Goal: Task Accomplishment & Management: Manage account settings

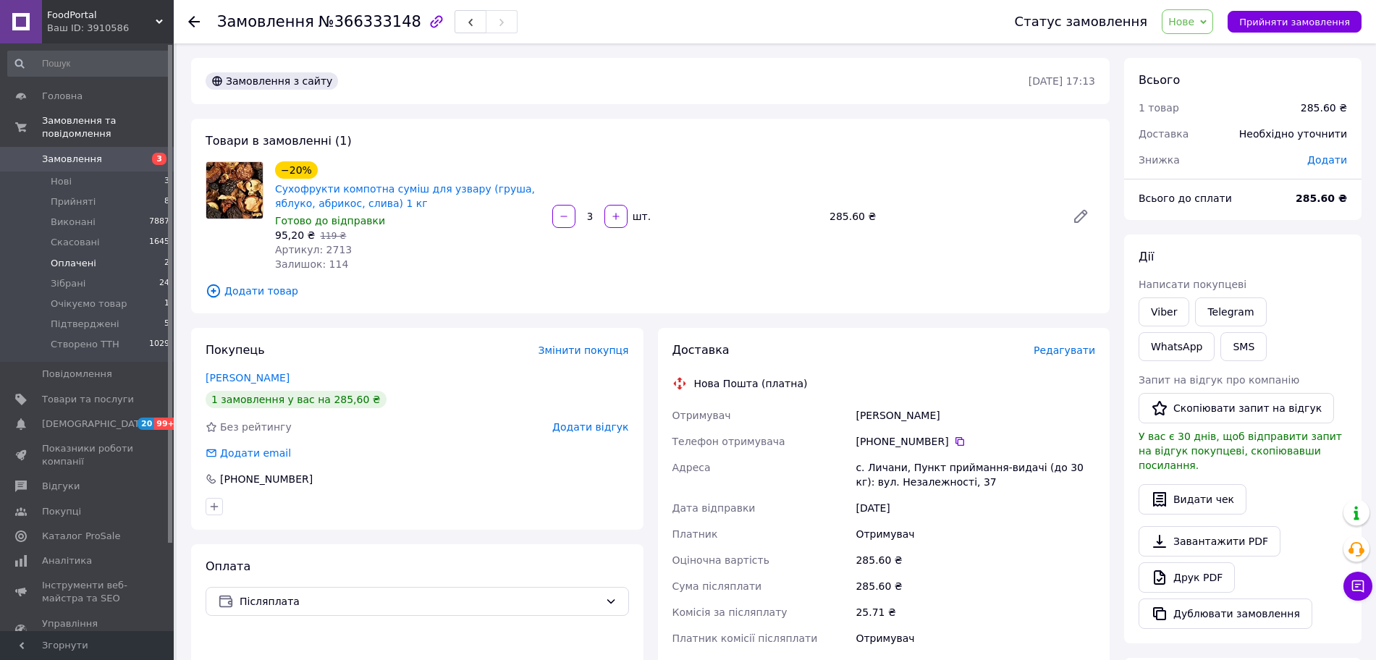
click at [137, 253] on li "Оплачені 2" at bounding box center [89, 263] width 178 height 20
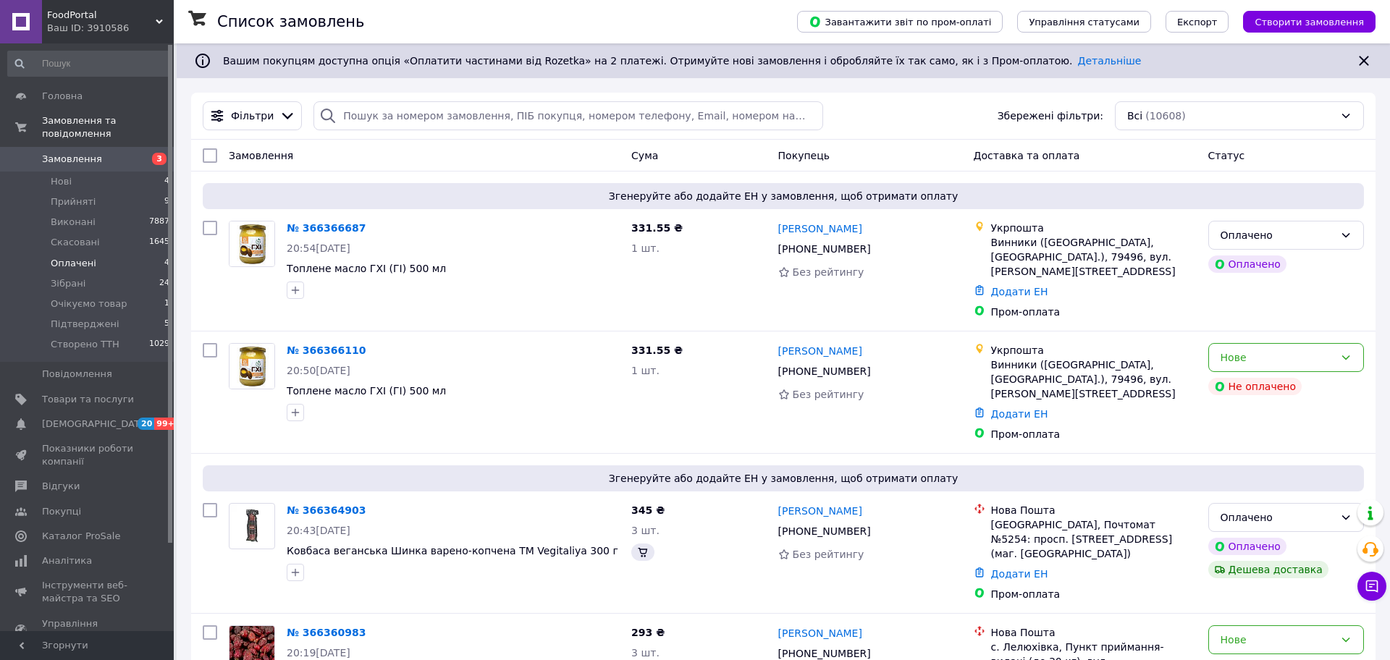
click at [119, 253] on li "Оплачені 4" at bounding box center [89, 263] width 178 height 20
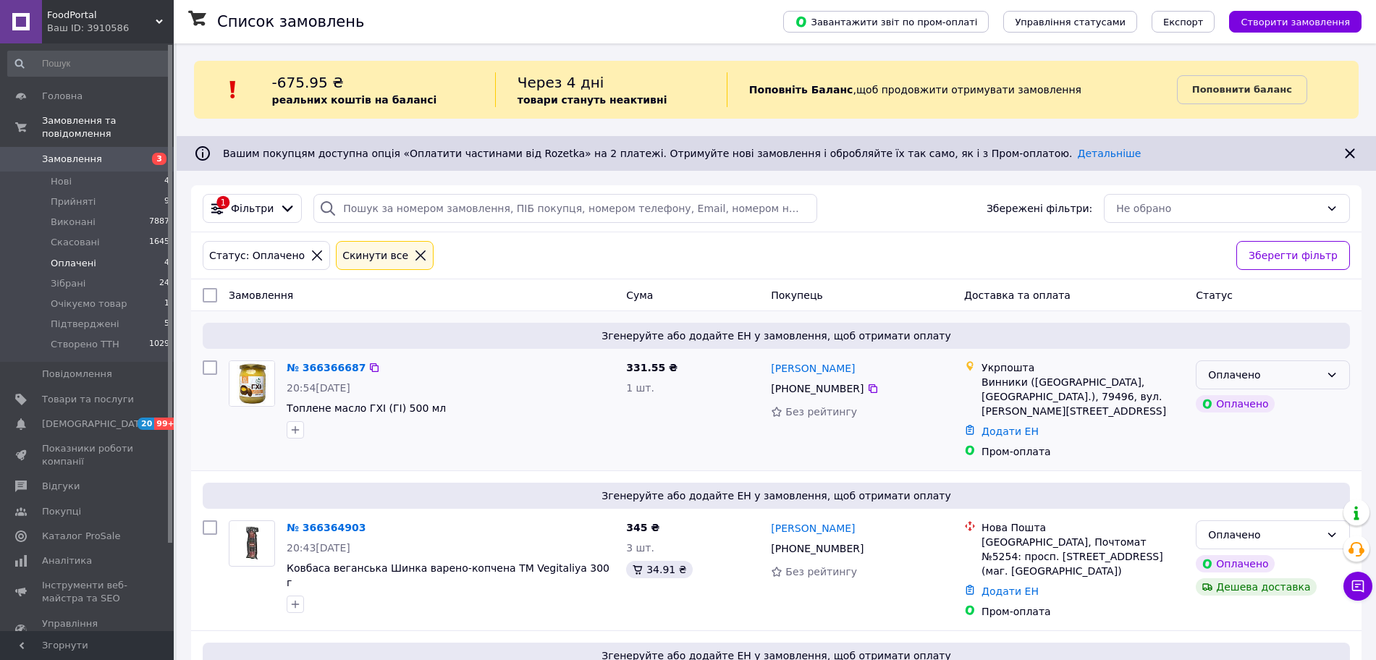
click at [1275, 372] on div "Оплачено" at bounding box center [1264, 375] width 112 height 16
click at [1245, 480] on li "Підтверджені" at bounding box center [1272, 479] width 153 height 26
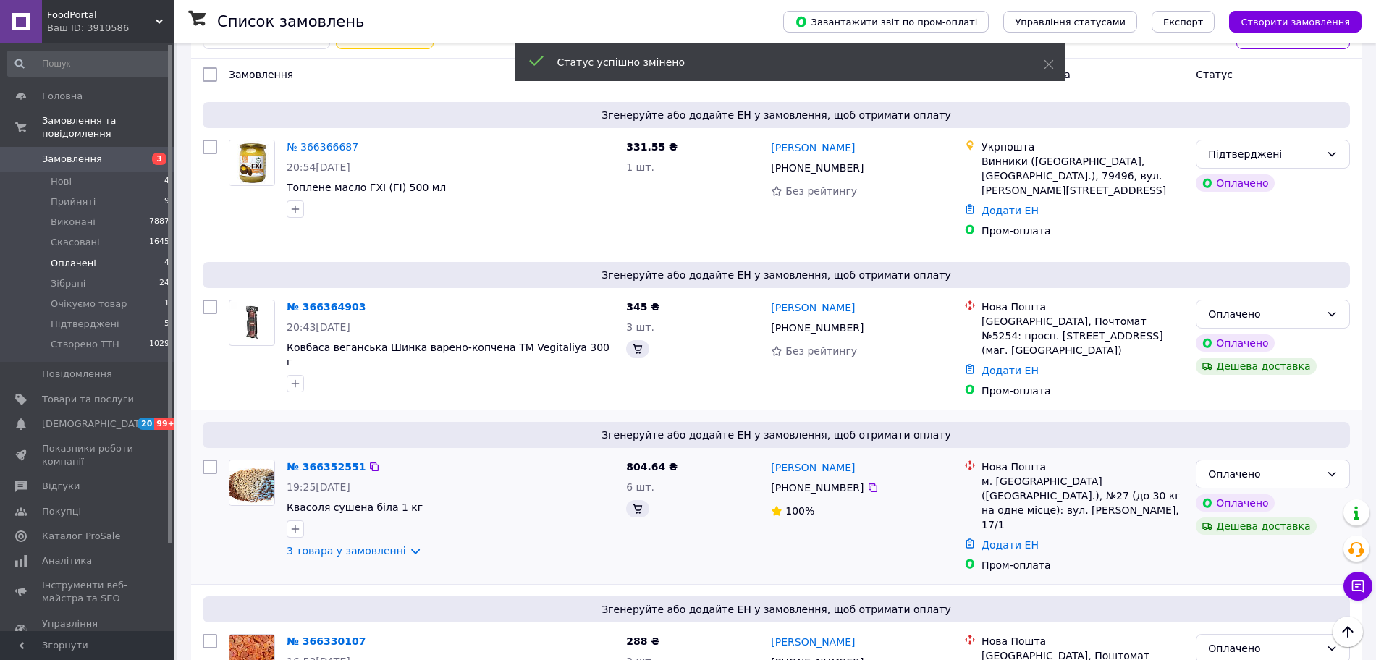
scroll to position [271, 0]
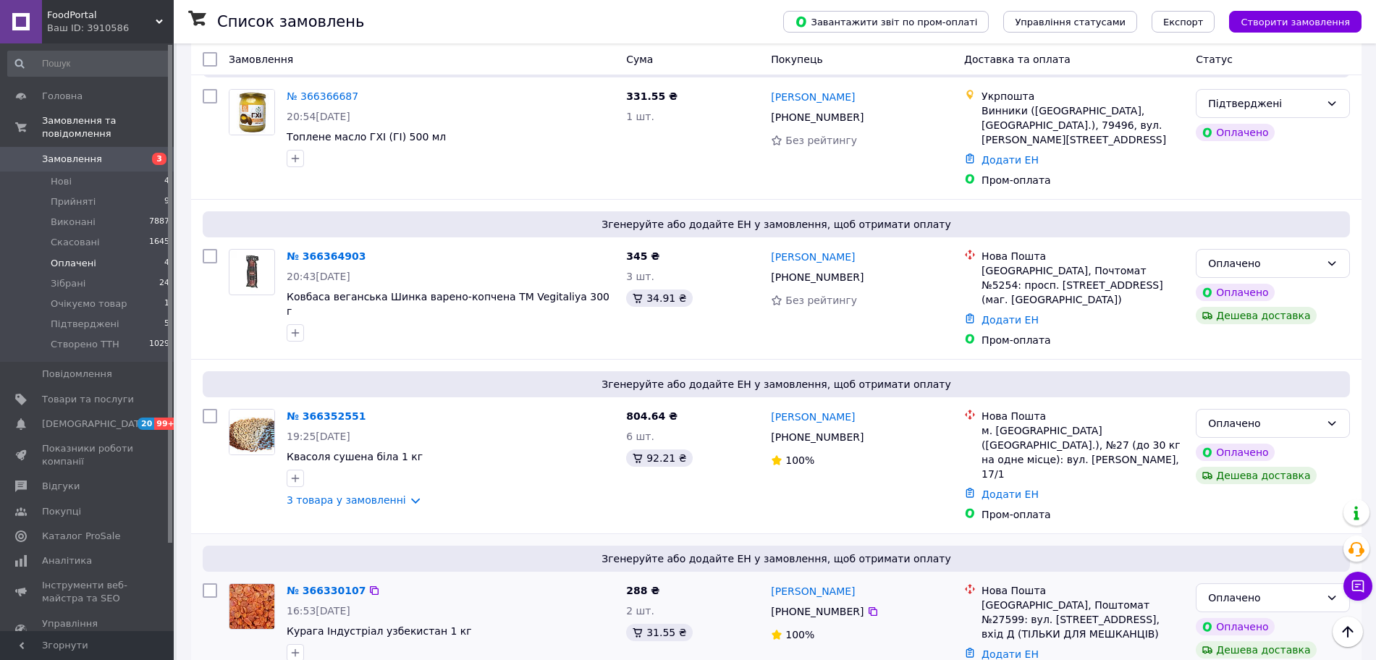
drag, startPoint x: 1214, startPoint y: 556, endPoint x: 1228, endPoint y: 578, distance: 25.7
click at [1214, 590] on div "Оплачено" at bounding box center [1264, 598] width 112 height 16
click at [1243, 504] on li "Підтверджені" at bounding box center [1272, 498] width 153 height 26
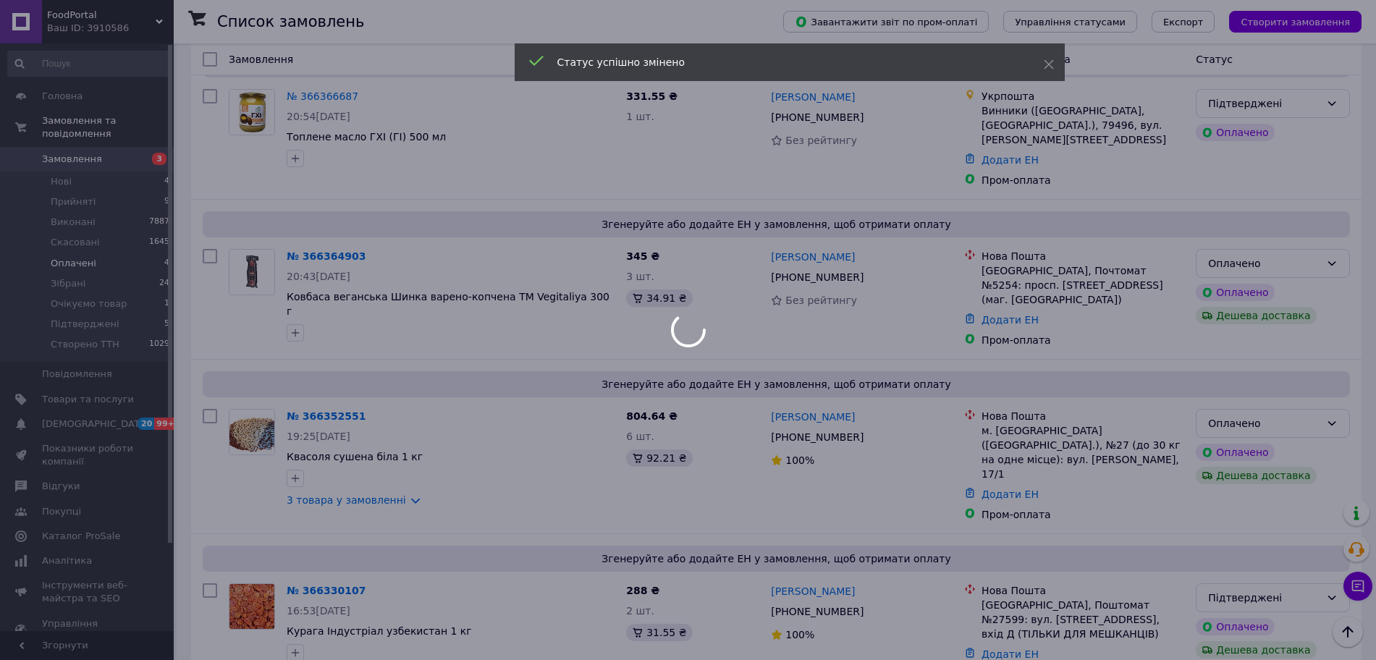
click at [115, 309] on div at bounding box center [688, 330] width 1376 height 660
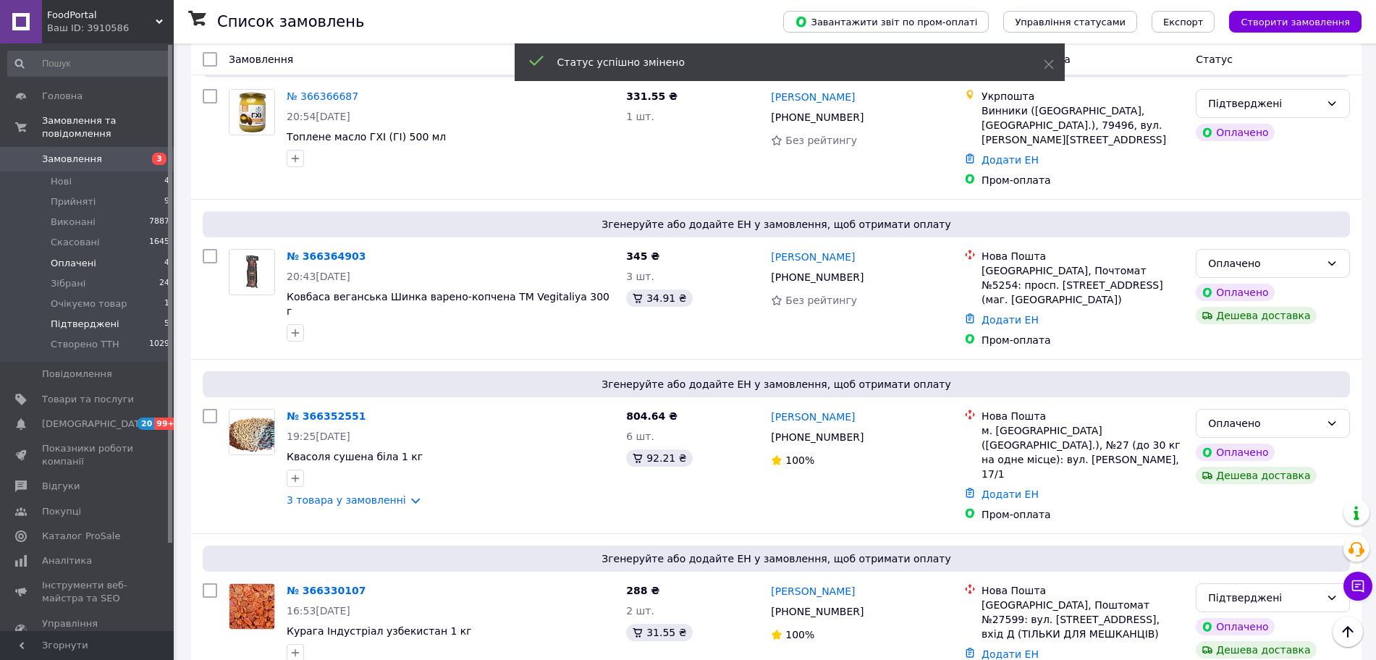
click at [93, 318] on span "Підтверджені" at bounding box center [85, 324] width 69 height 13
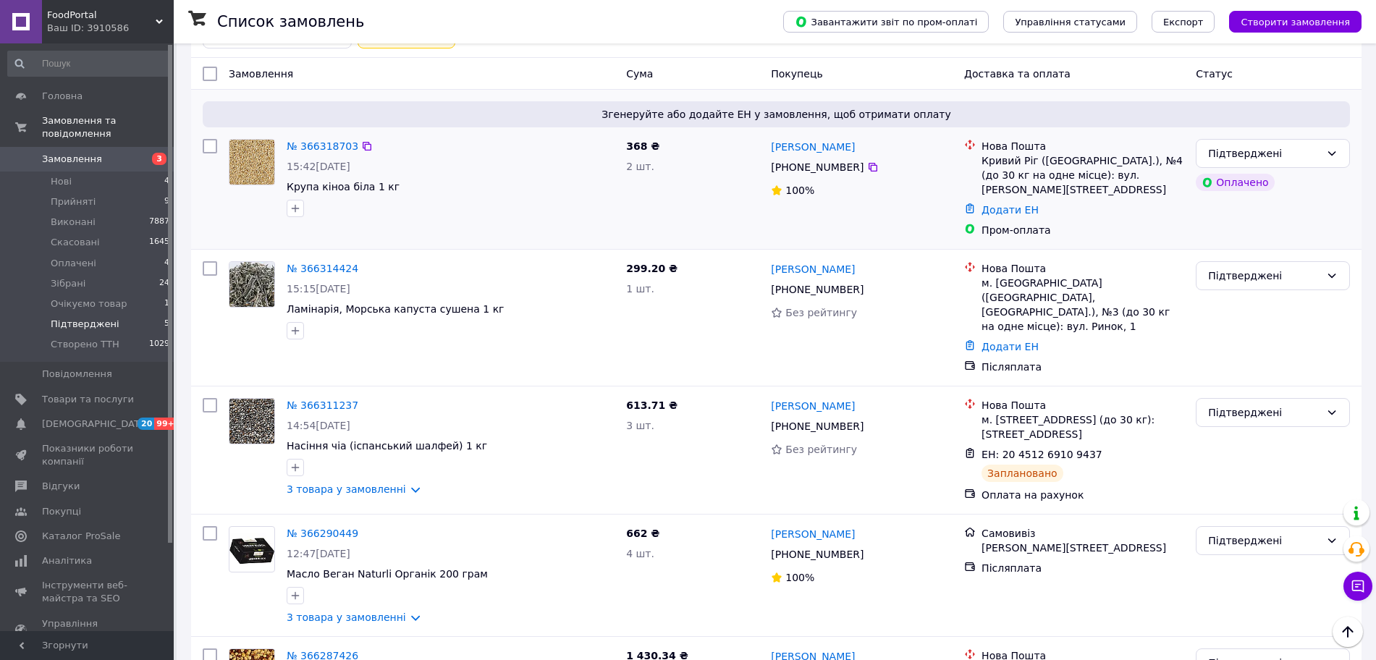
scroll to position [216, 0]
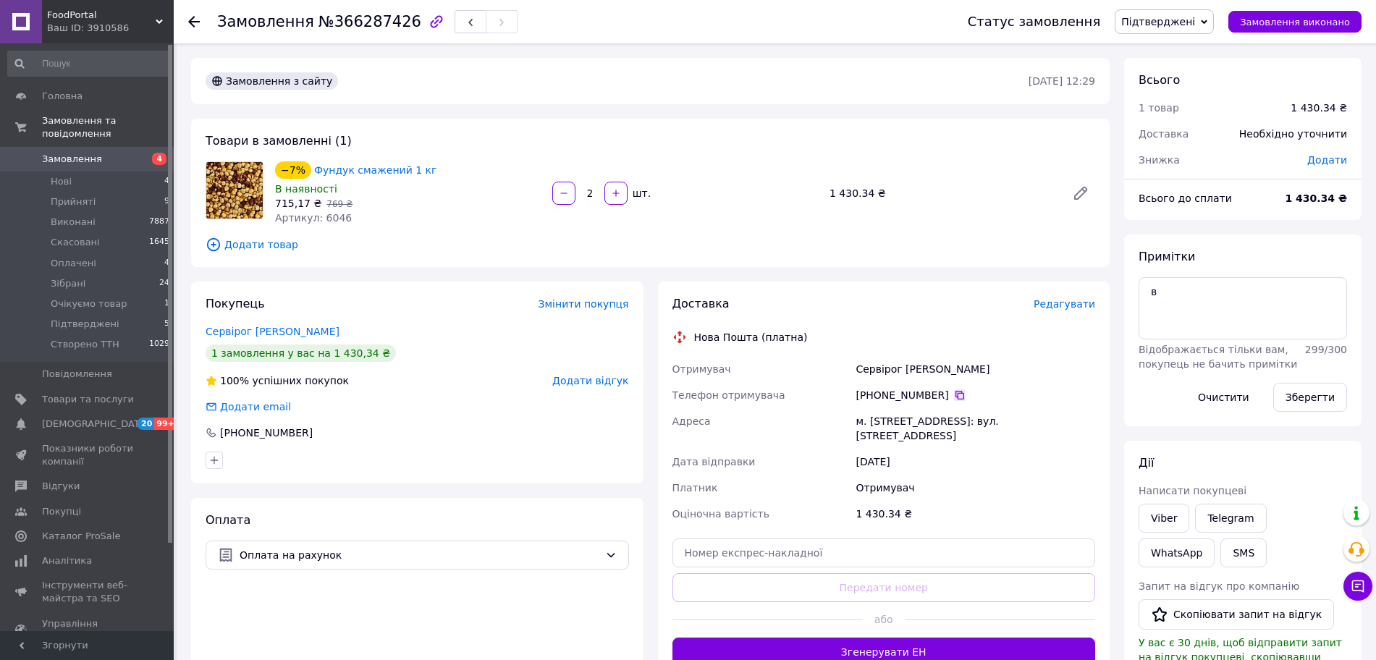
click at [954, 398] on icon at bounding box center [960, 395] width 12 height 12
click at [816, 546] on input "text" at bounding box center [883, 552] width 423 height 29
paste input "20451269267591"
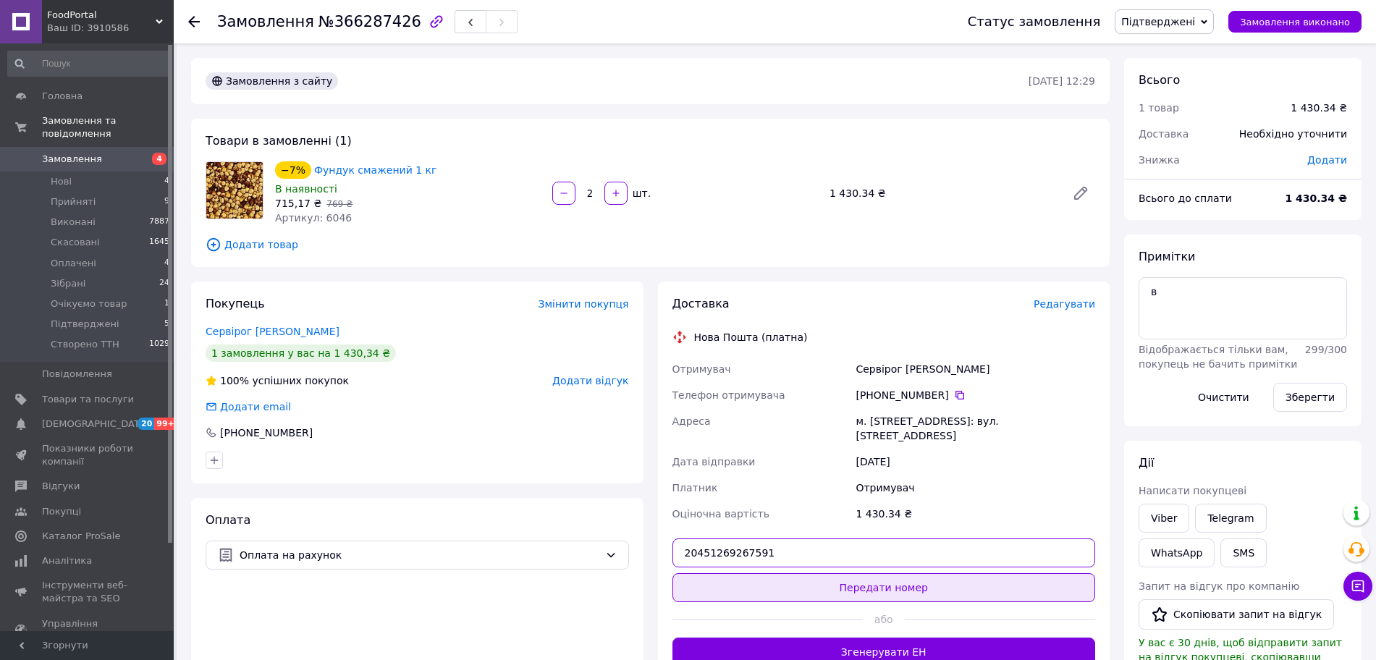
type input "20451269267591"
click at [824, 573] on button "Передати номер" at bounding box center [883, 587] width 423 height 29
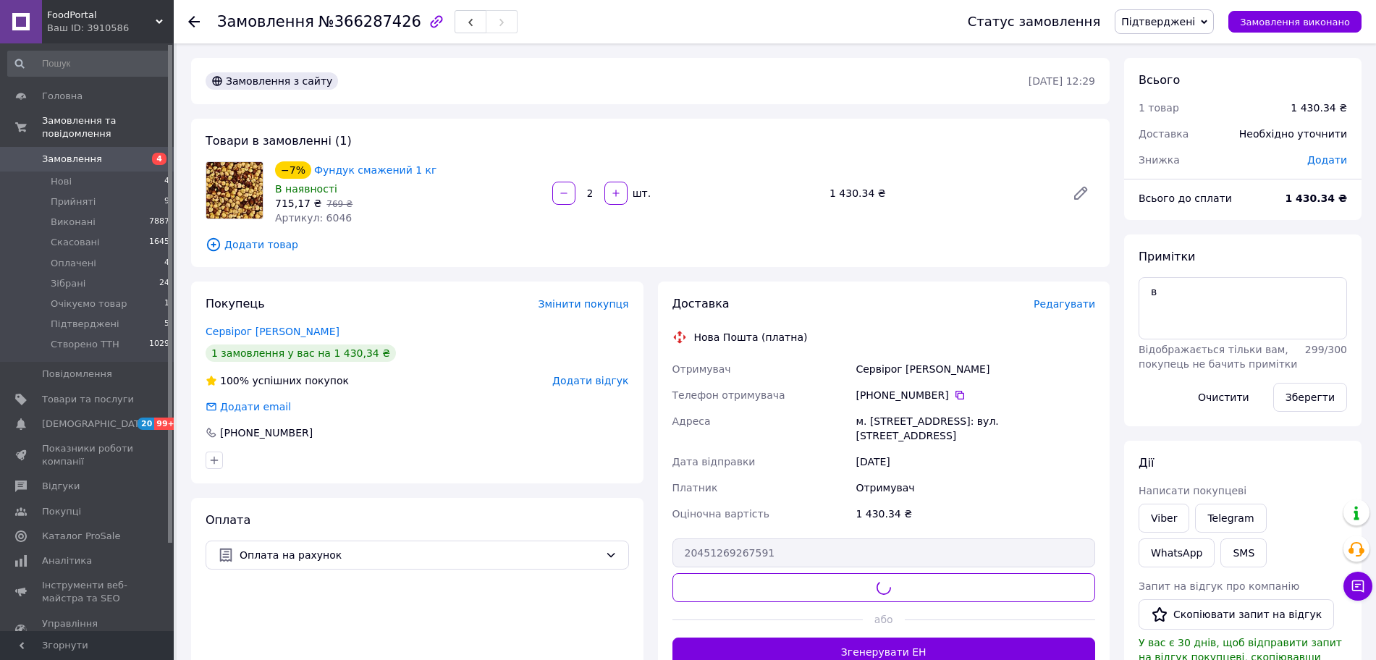
click at [1184, 8] on div "Статус замовлення Підтверджені Прийнято Виконано Скасовано Оплачено Зібрані Очі…" at bounding box center [1150, 21] width 423 height 43
click at [1186, 23] on span "Підтверджені" at bounding box center [1158, 22] width 74 height 12
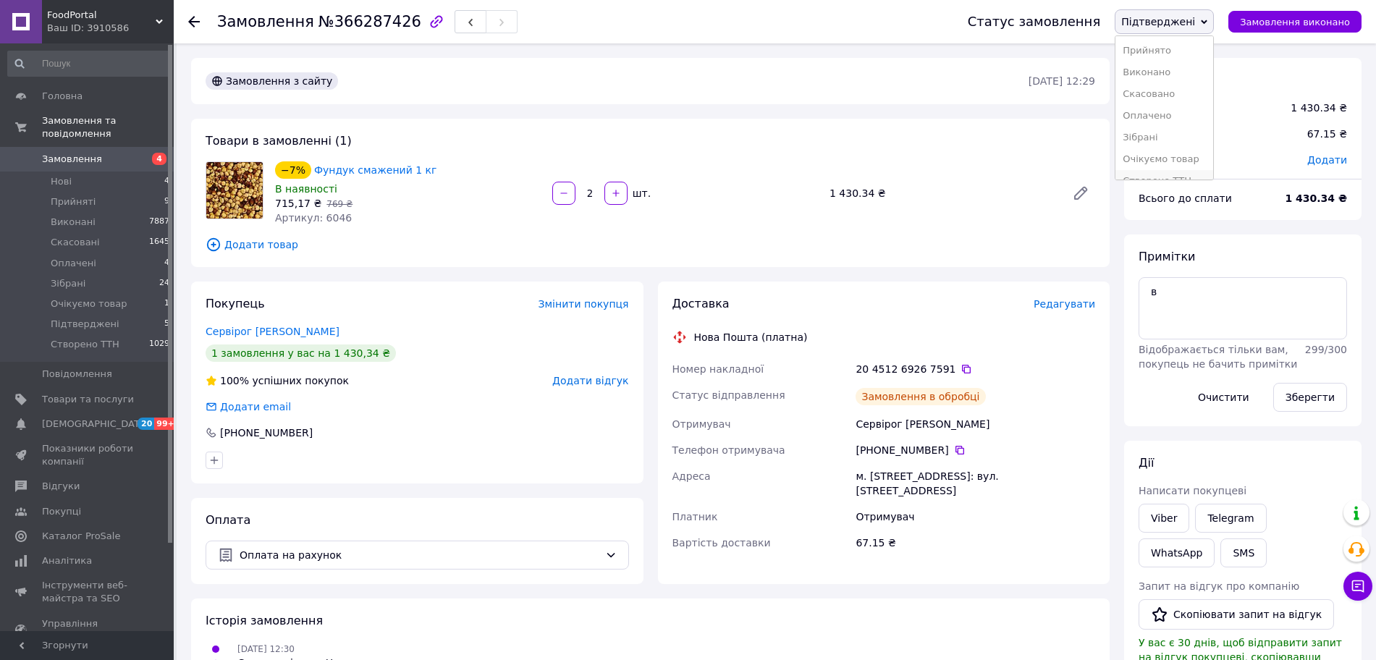
click at [1178, 177] on li "Створено ТТН" at bounding box center [1164, 181] width 98 height 22
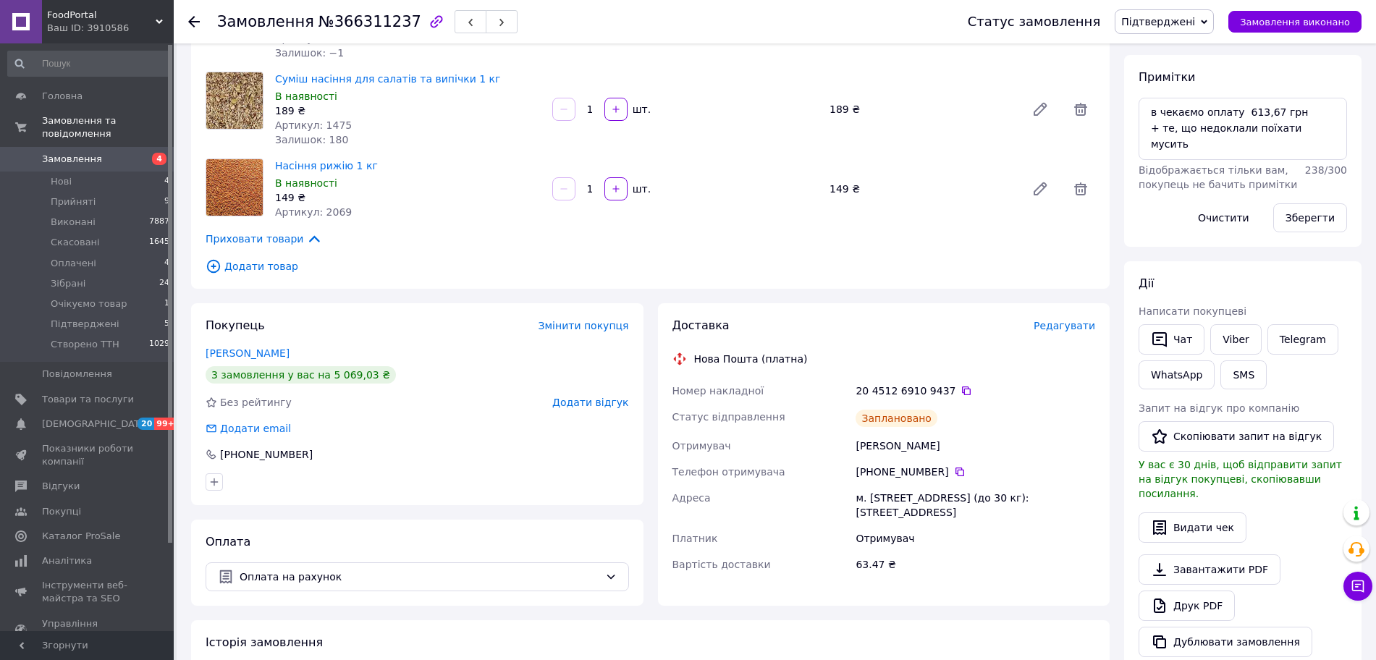
scroll to position [181, 0]
click at [955, 471] on icon at bounding box center [959, 470] width 9 height 9
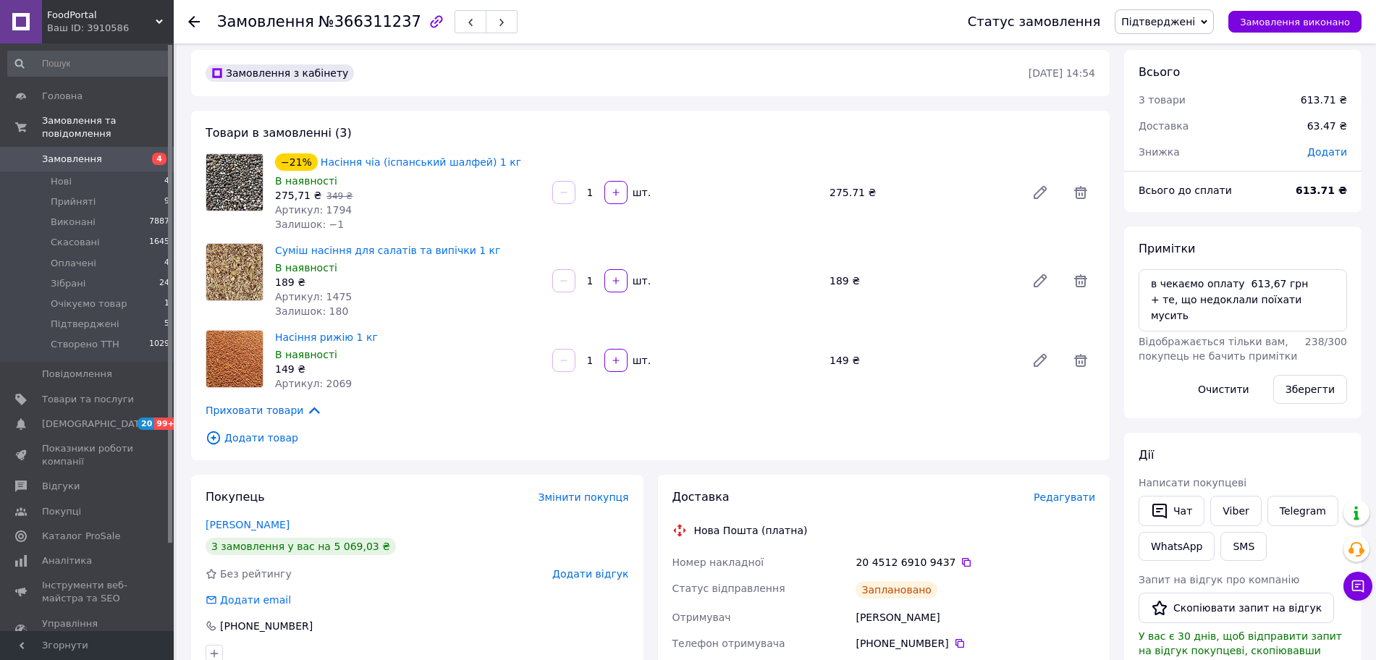
scroll to position [0, 0]
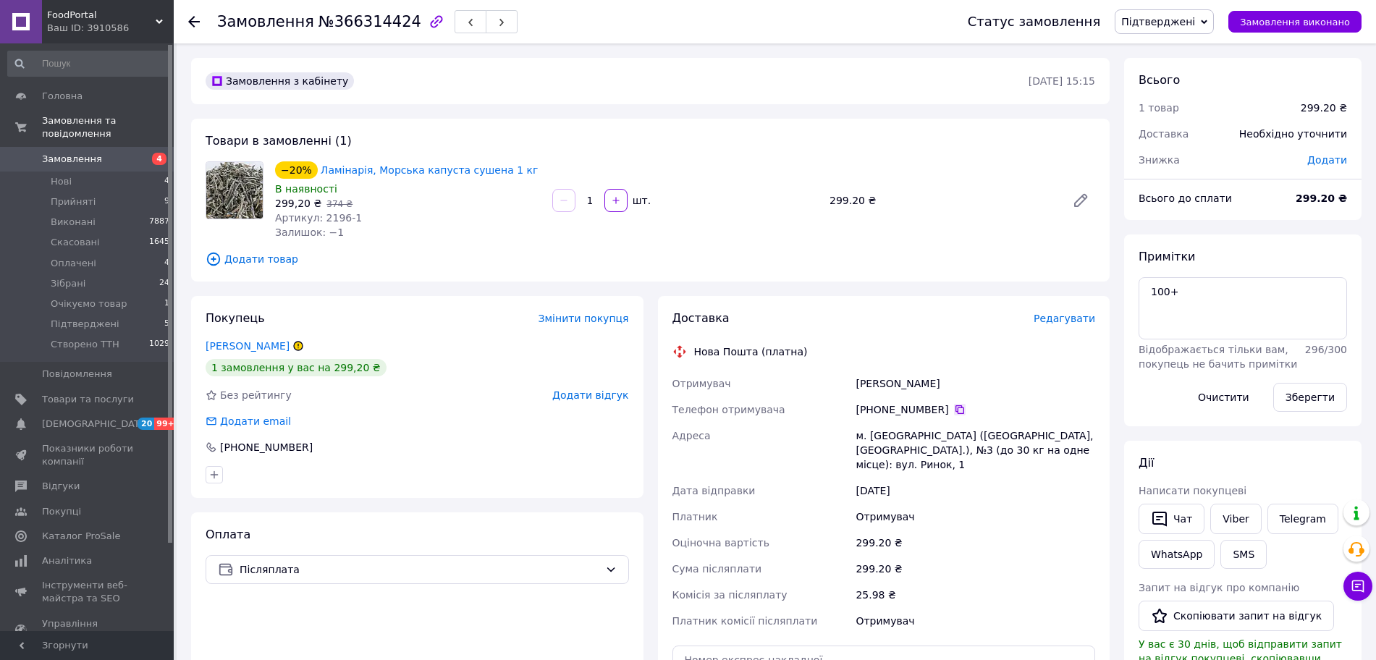
click at [955, 411] on icon at bounding box center [959, 409] width 9 height 9
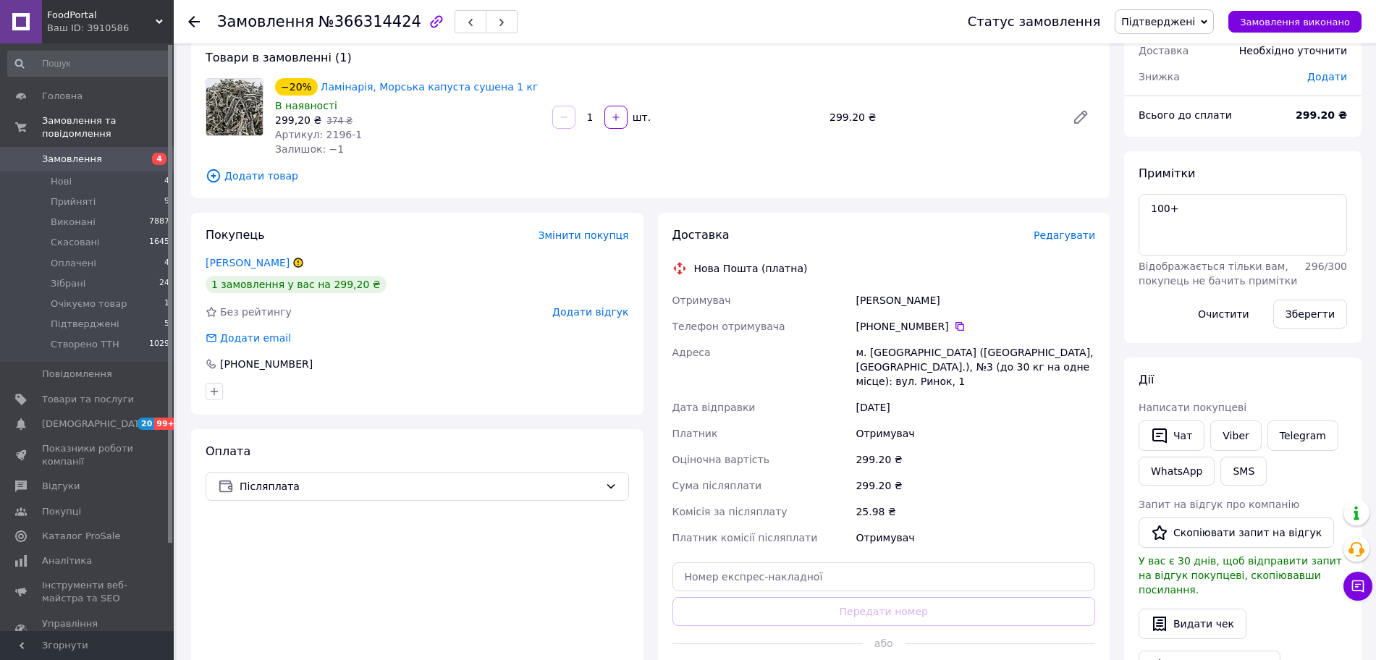
scroll to position [90, 0]
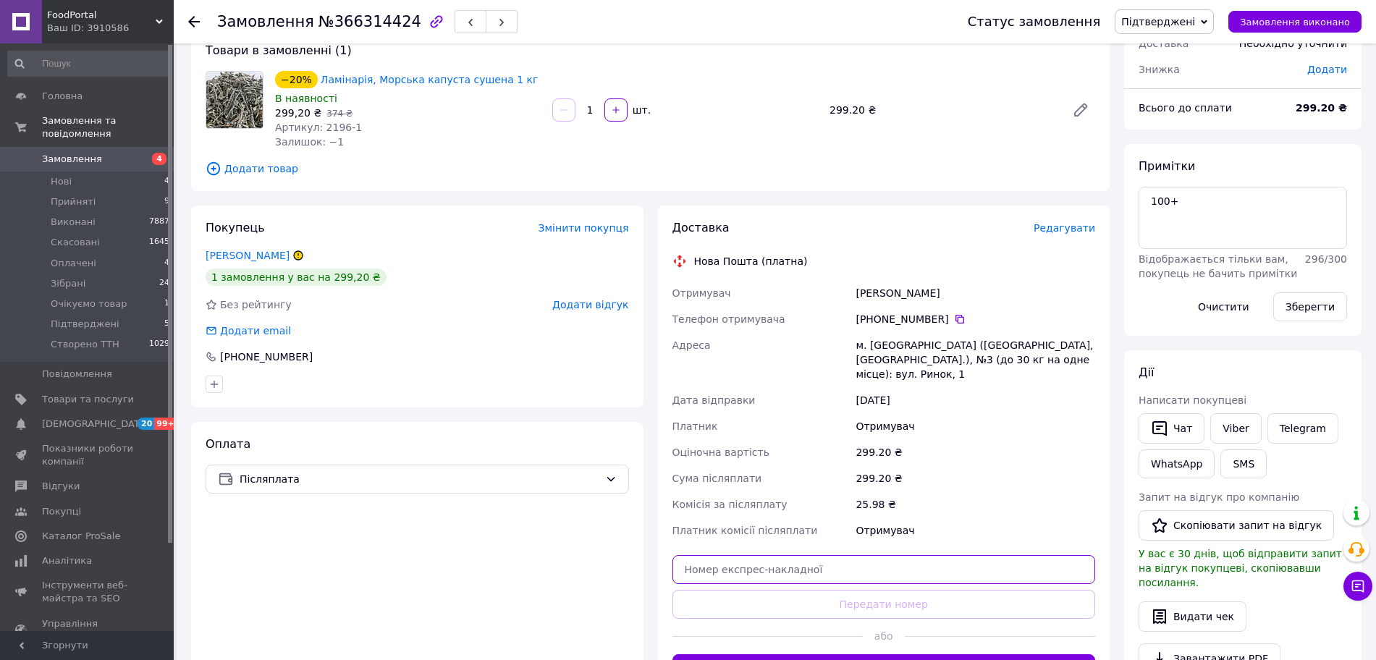
drag, startPoint x: 796, startPoint y: 562, endPoint x: 797, endPoint y: 588, distance: 26.1
click at [795, 562] on input "text" at bounding box center [883, 569] width 423 height 29
paste input "20451269267937"
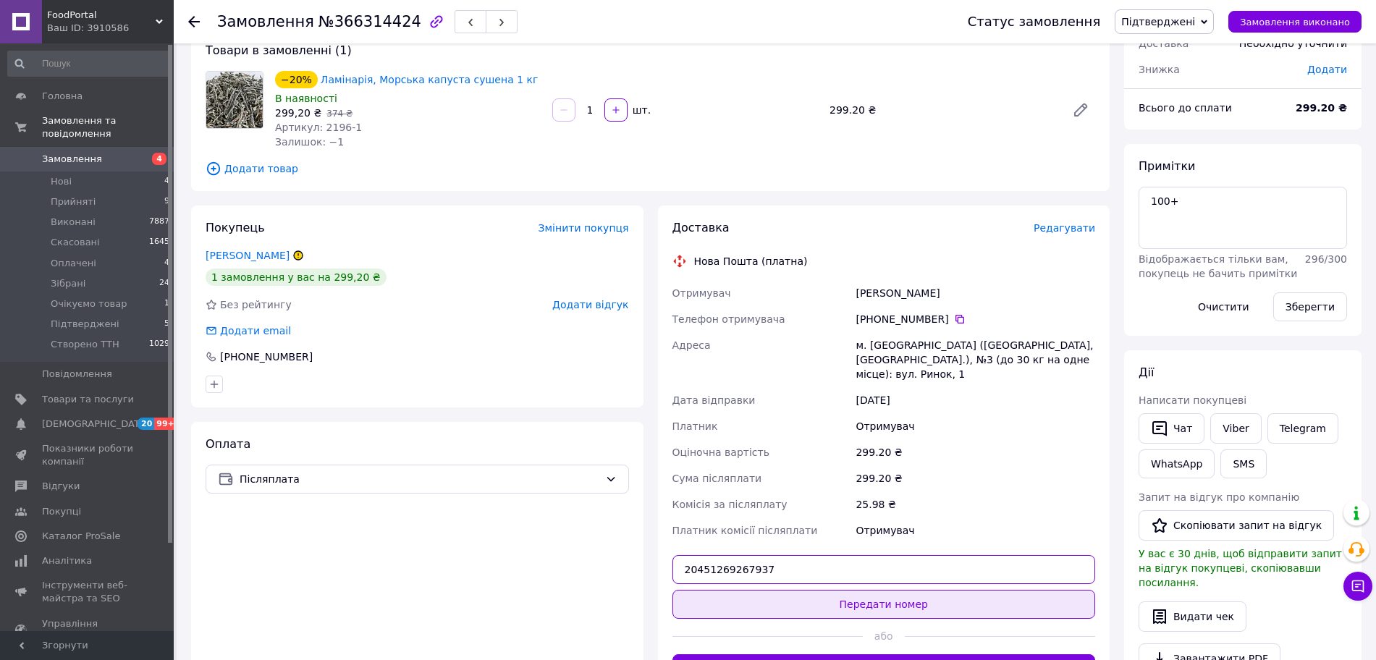
type input "20451269267937"
drag, startPoint x: 797, startPoint y: 589, endPoint x: 1241, endPoint y: 185, distance: 601.0
click at [798, 590] on button "Передати номер" at bounding box center [883, 604] width 423 height 29
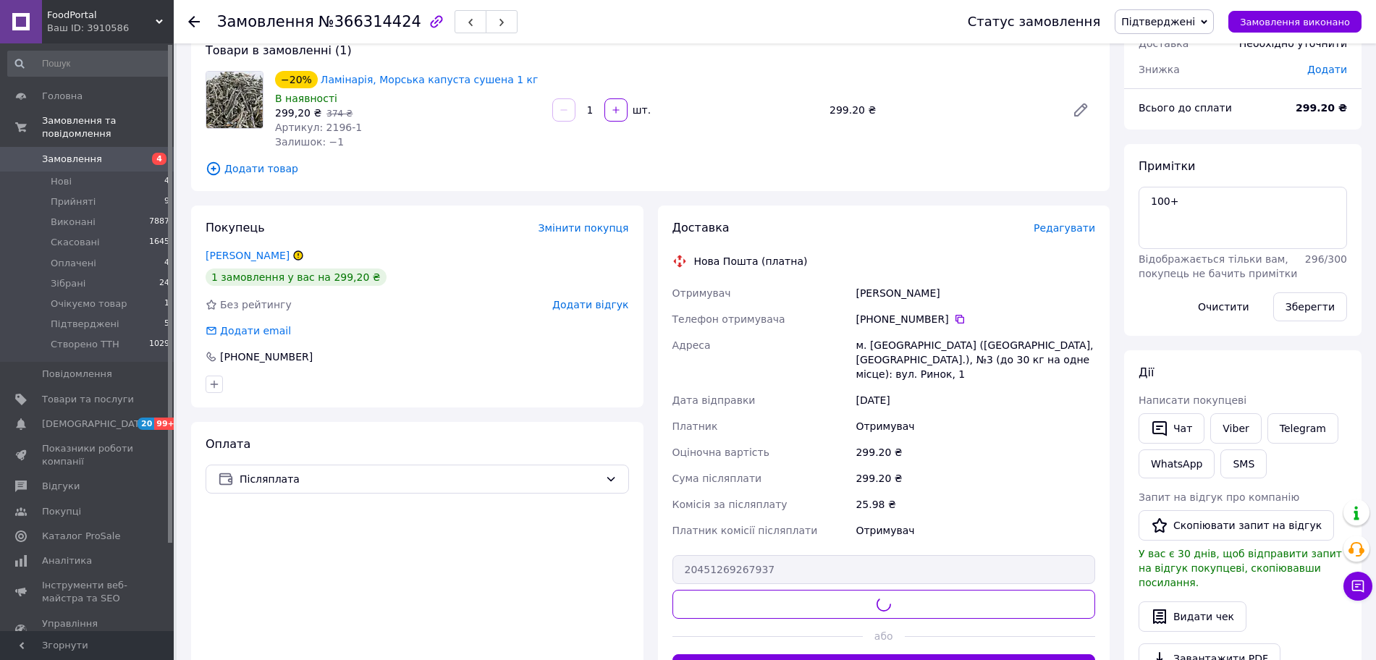
click at [1172, 19] on span "Підтверджені" at bounding box center [1158, 22] width 74 height 12
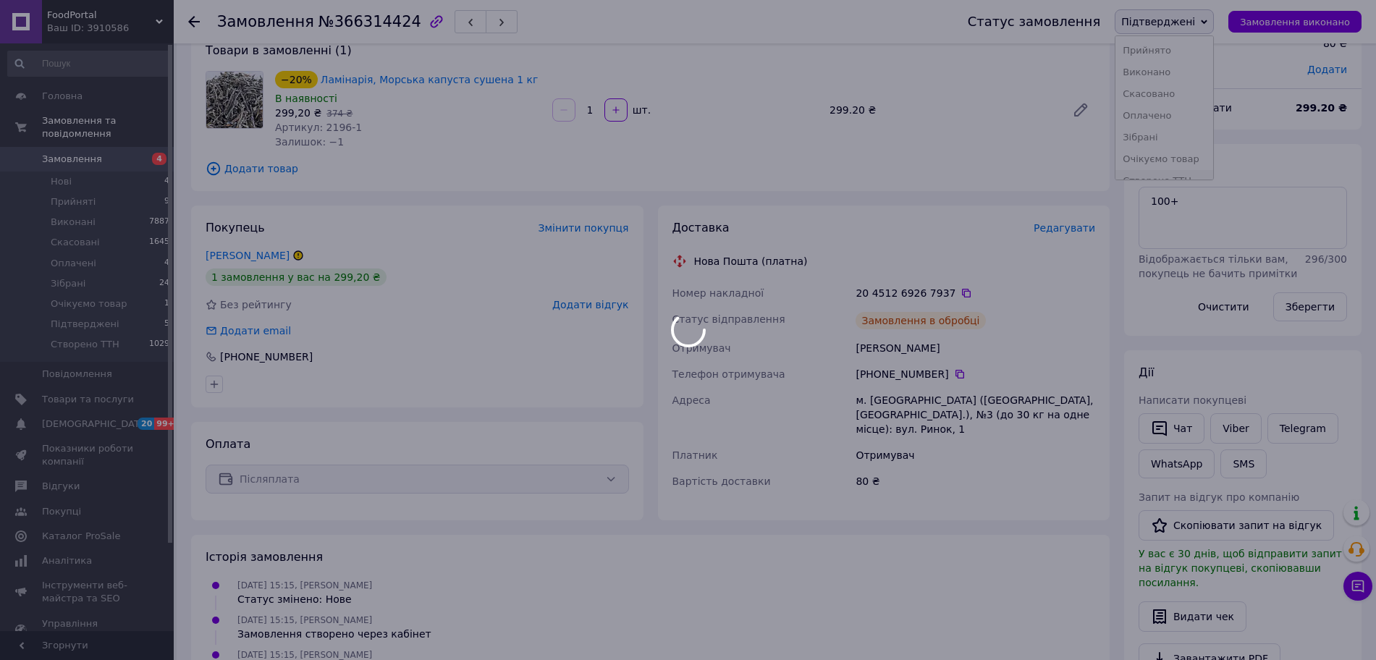
click at [1198, 176] on div at bounding box center [688, 330] width 1376 height 660
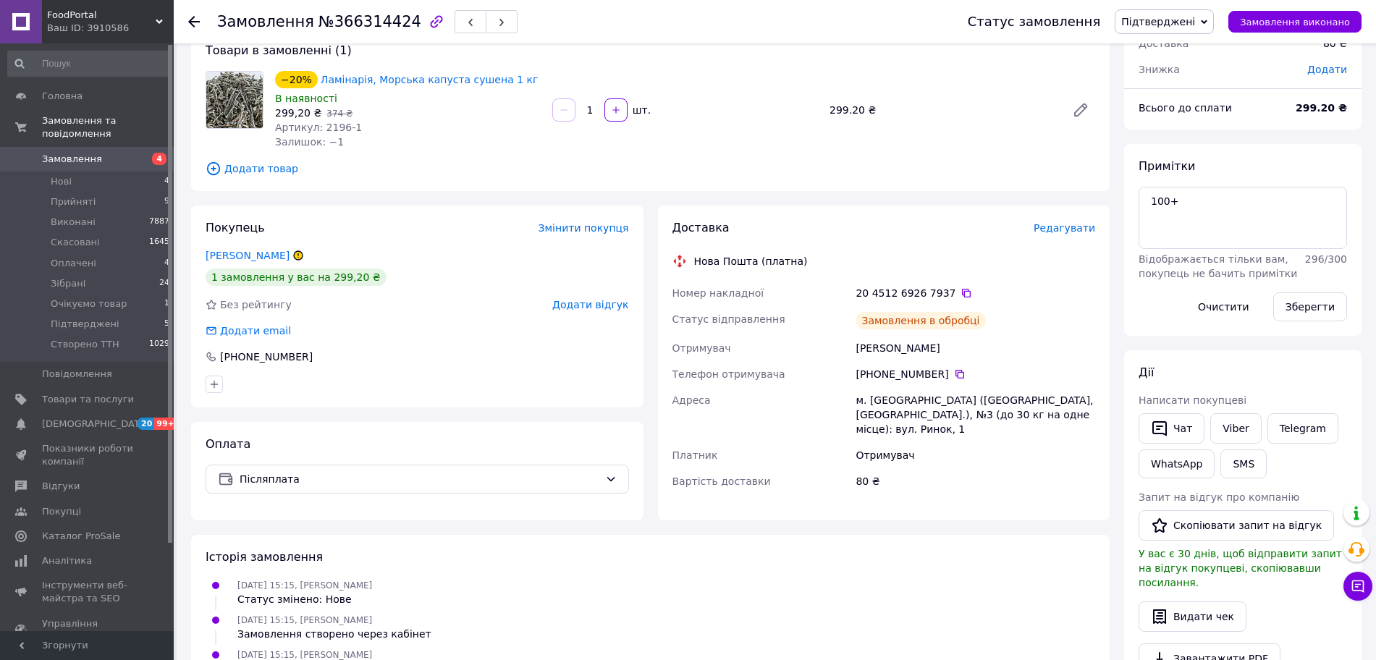
click at [1201, 36] on div "Статус замовлення Підтверджені Прийнято Виконано Скасовано Оплачено Зібрані Очі…" at bounding box center [1150, 21] width 423 height 43
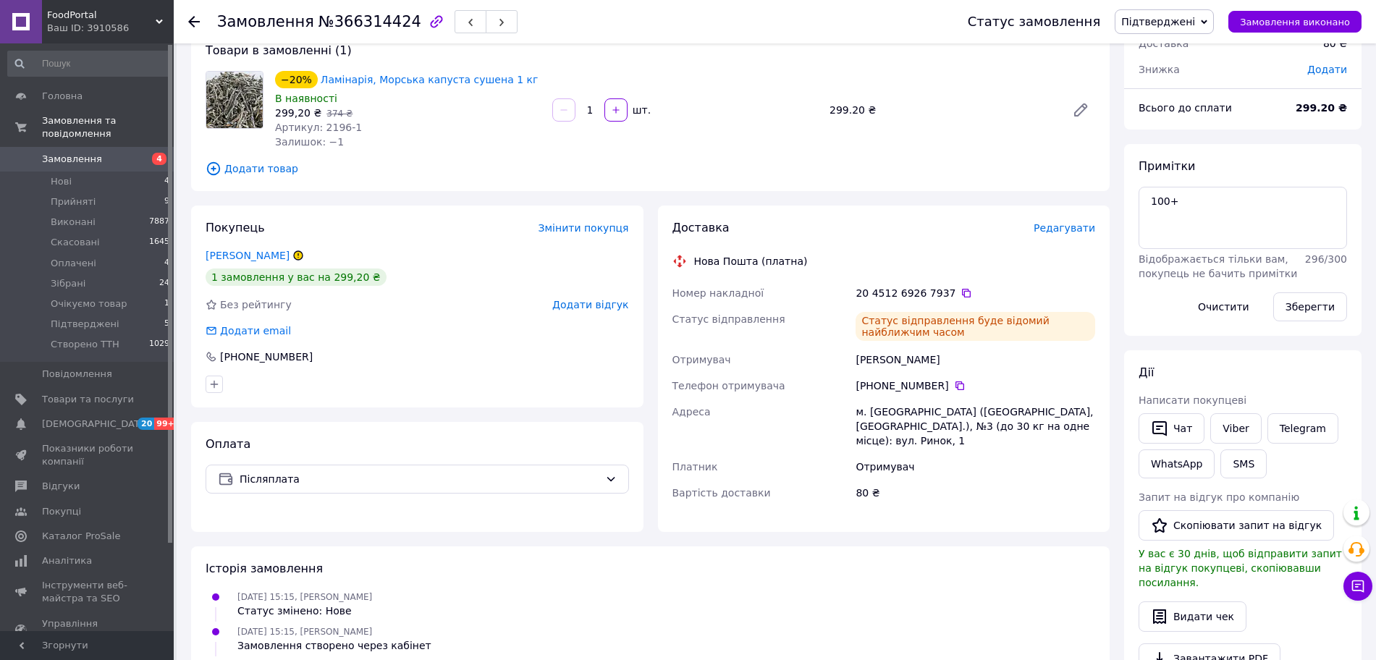
click at [1195, 20] on span "Підтверджені" at bounding box center [1158, 22] width 74 height 12
click at [1192, 180] on div "Примітки 100+ Відображається тільки вам, покупець не бачить примітки 296 / 300 …" at bounding box center [1242, 240] width 208 height 163
click at [1182, 3] on div "Статус замовлення Підтверджені Прийнято Виконано Скасовано Оплачено Зібрані Очі…" at bounding box center [1150, 21] width 423 height 43
click at [1183, 12] on span "Підтверджені" at bounding box center [1164, 21] width 99 height 25
click at [1196, 172] on li "Створено ТТН" at bounding box center [1164, 181] width 98 height 22
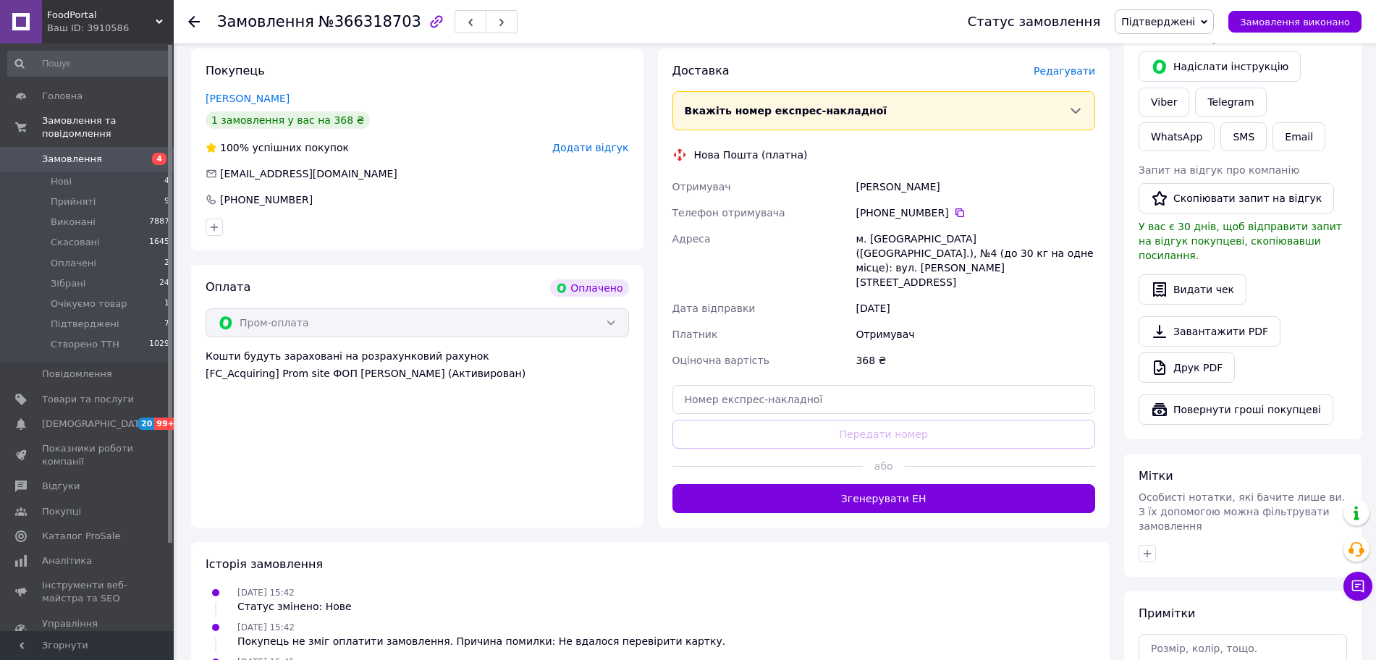
scroll to position [633, 0]
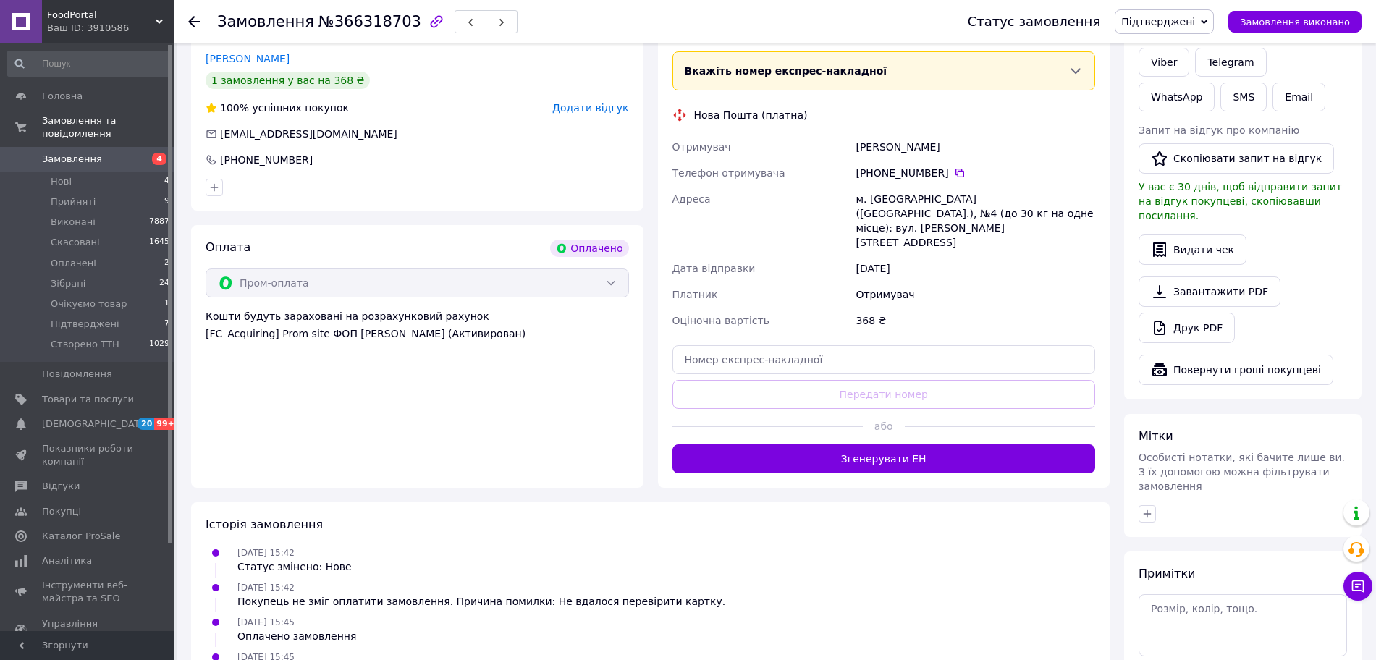
drag, startPoint x: 953, startPoint y: 161, endPoint x: 570, endPoint y: 442, distance: 474.4
click at [955, 169] on icon at bounding box center [959, 173] width 9 height 9
click at [755, 345] on input "text" at bounding box center [883, 359] width 423 height 29
paste input "20451269268099"
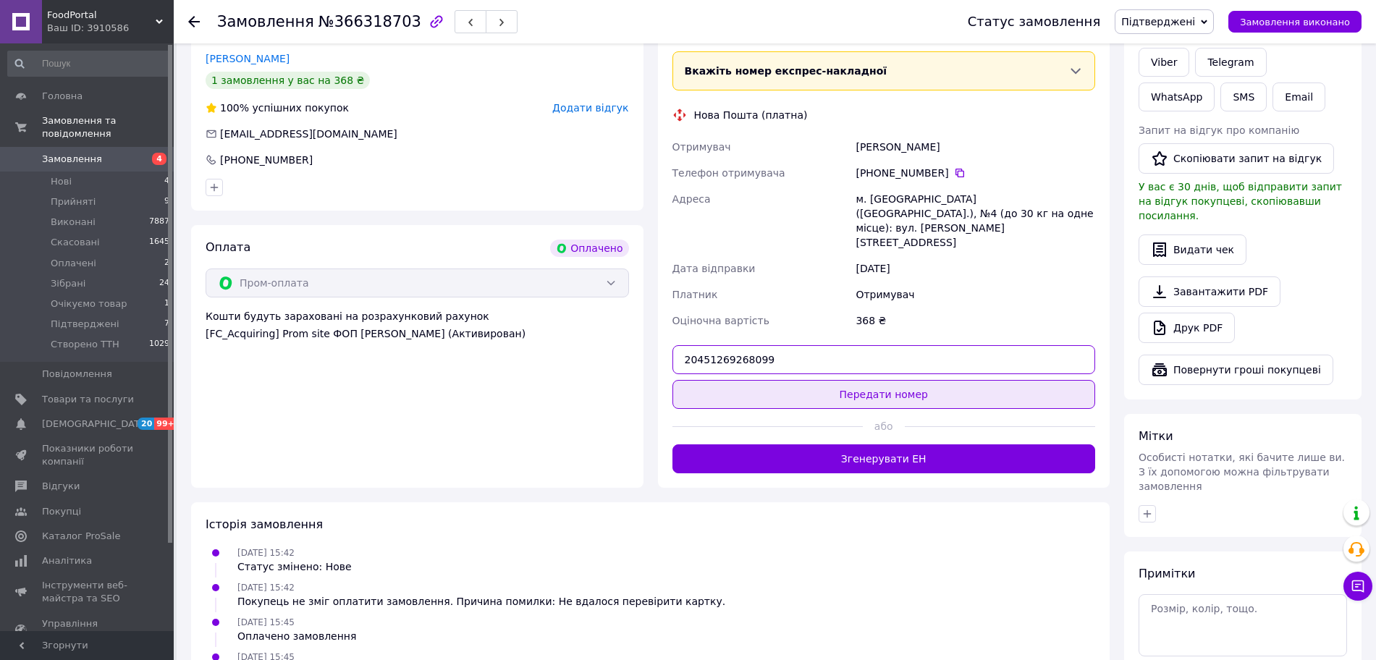
type input "20451269268099"
click at [762, 380] on button "Передати номер" at bounding box center [883, 394] width 423 height 29
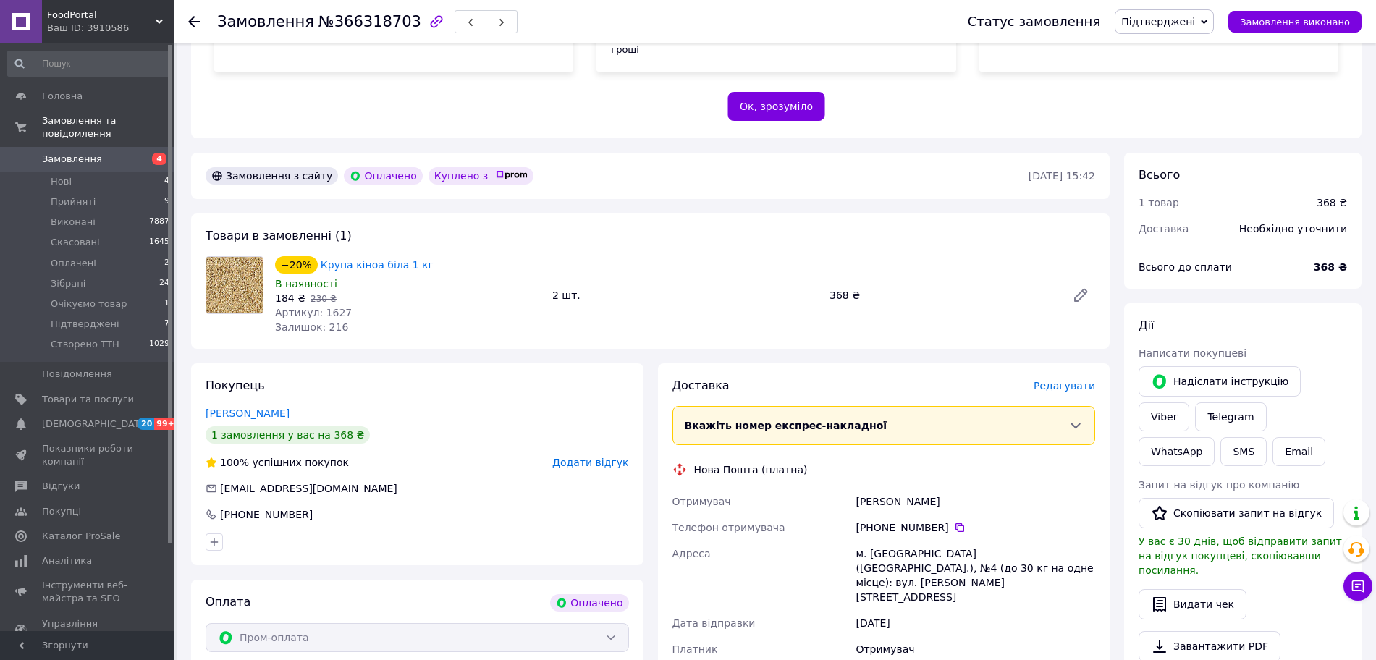
scroll to position [271, 0]
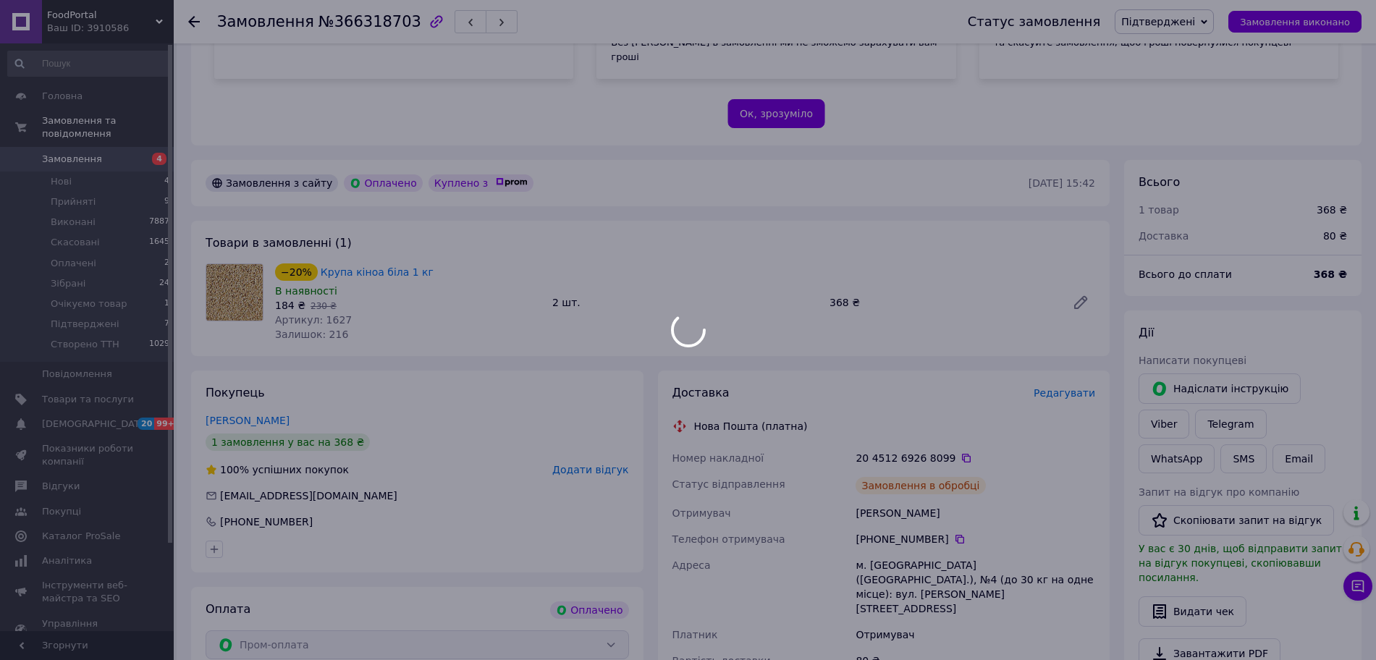
click at [1164, 16] on span "Підтверджені" at bounding box center [1158, 22] width 74 height 12
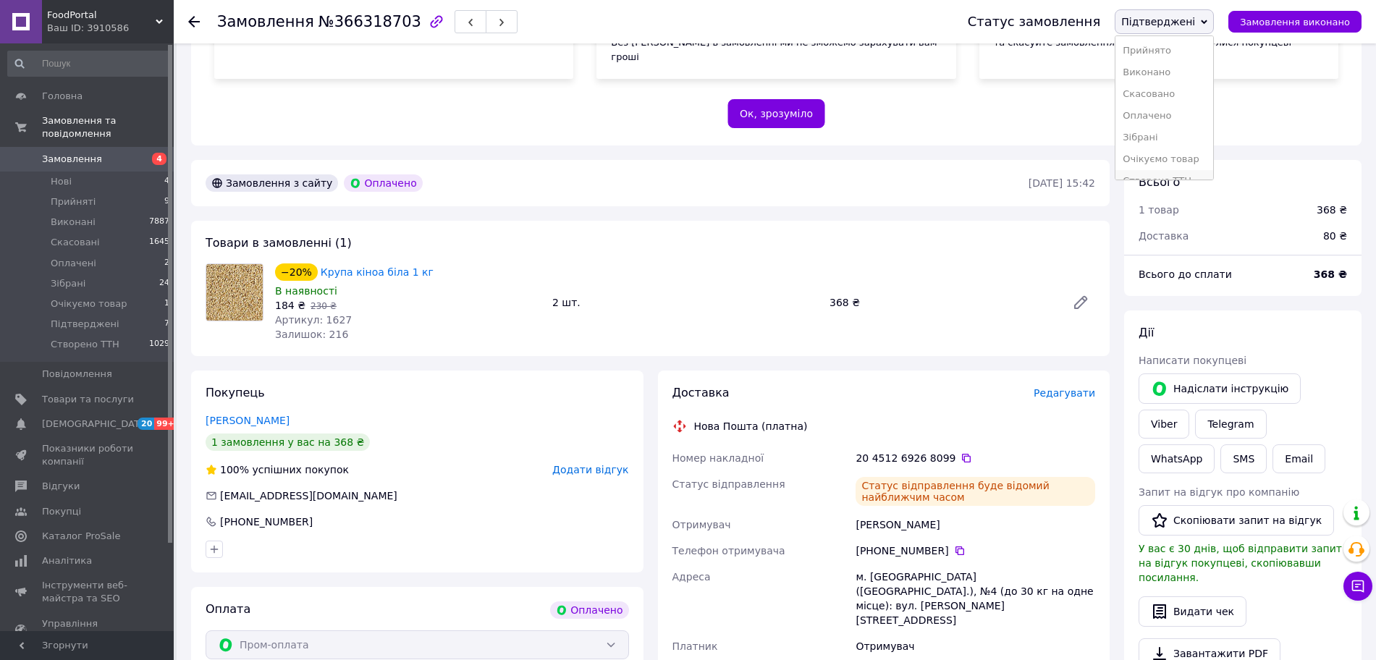
click at [1187, 175] on li "Створено ТТН" at bounding box center [1164, 181] width 98 height 22
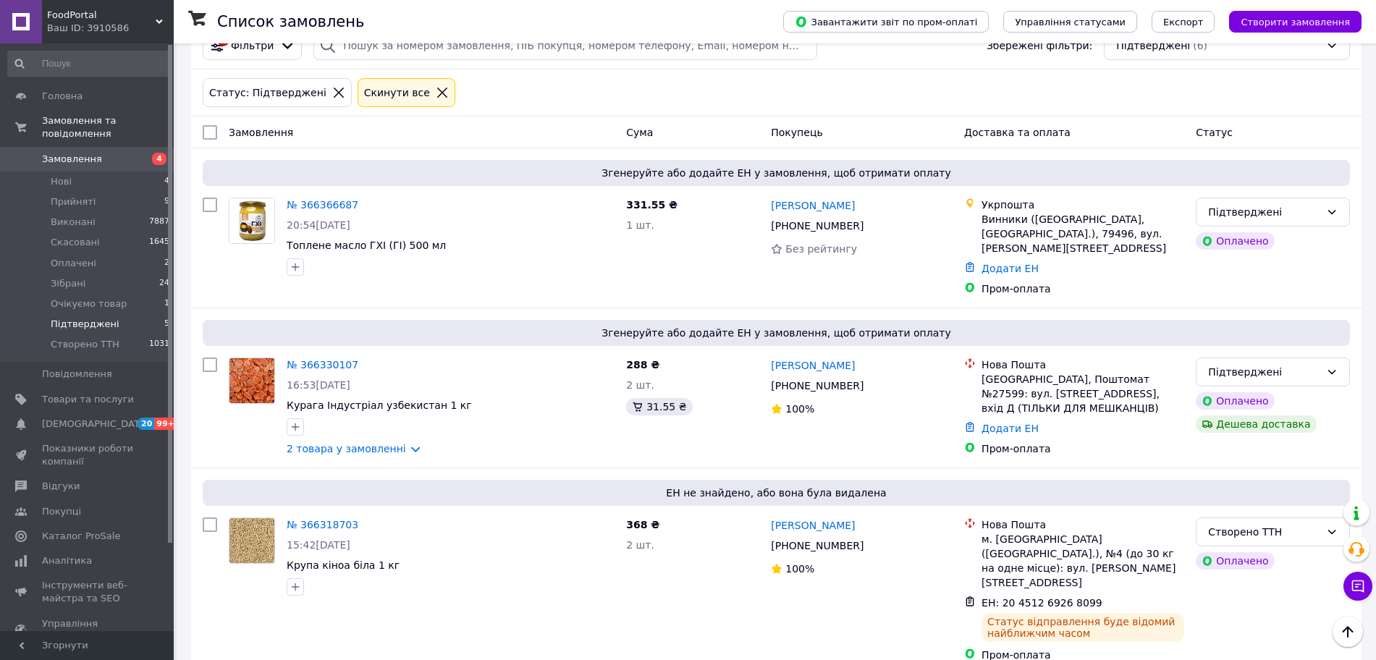
scroll to position [52, 0]
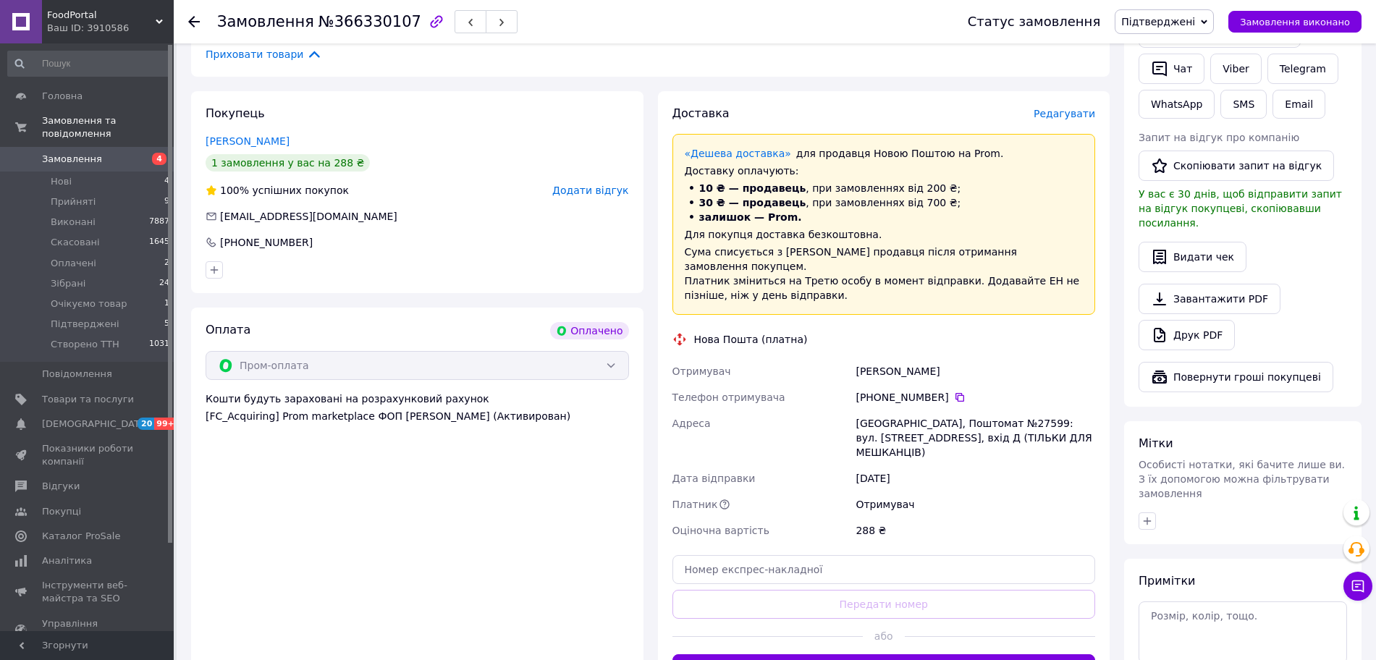
scroll to position [724, 0]
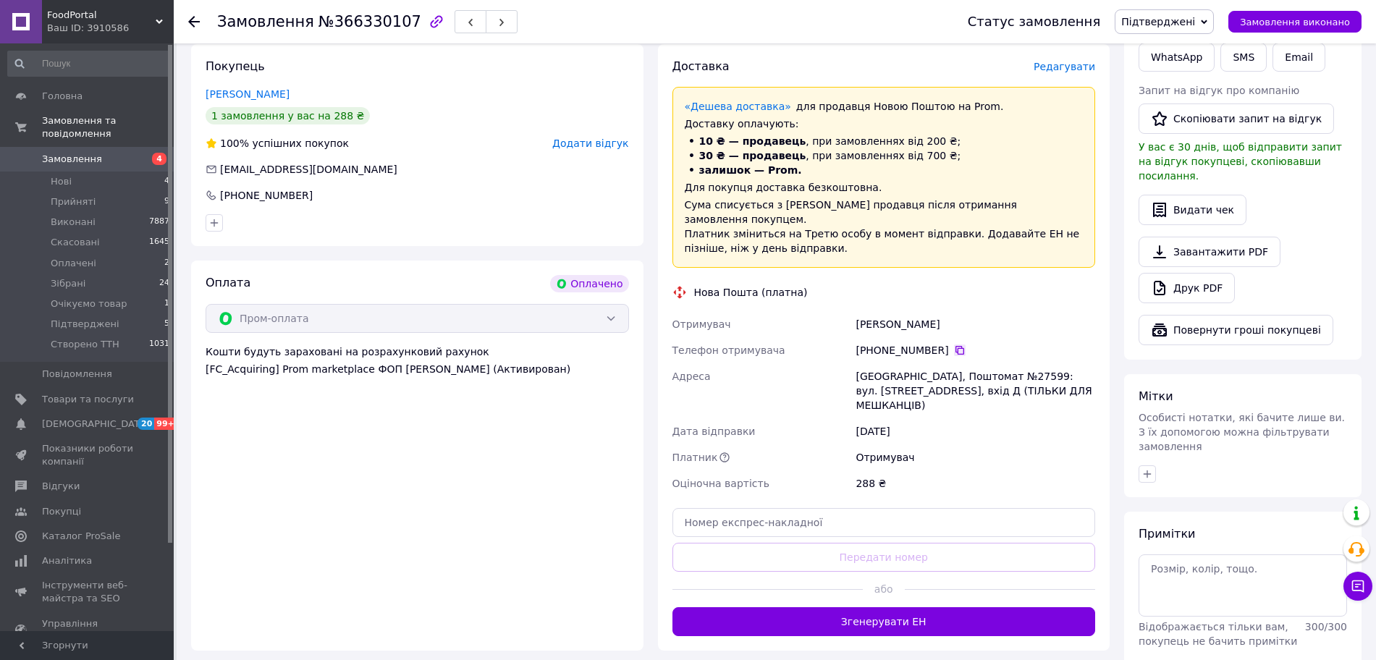
click at [954, 345] on icon at bounding box center [960, 351] width 12 height 12
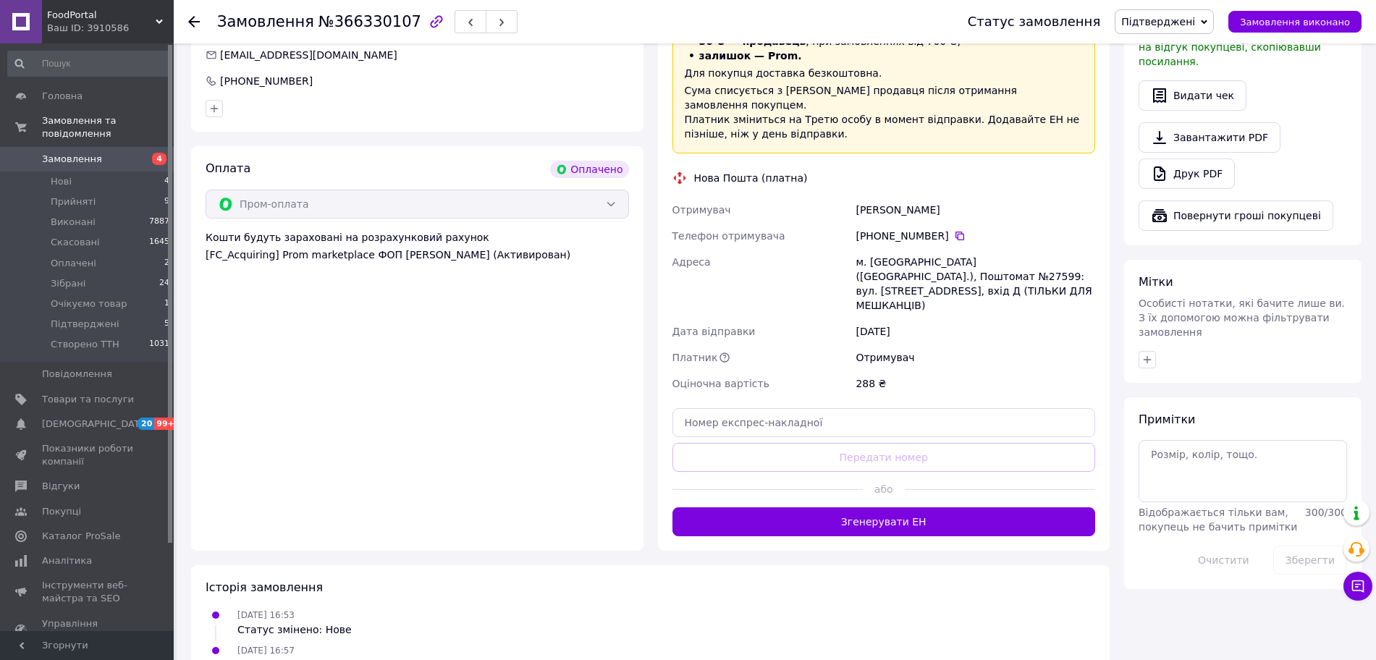
scroll to position [890, 0]
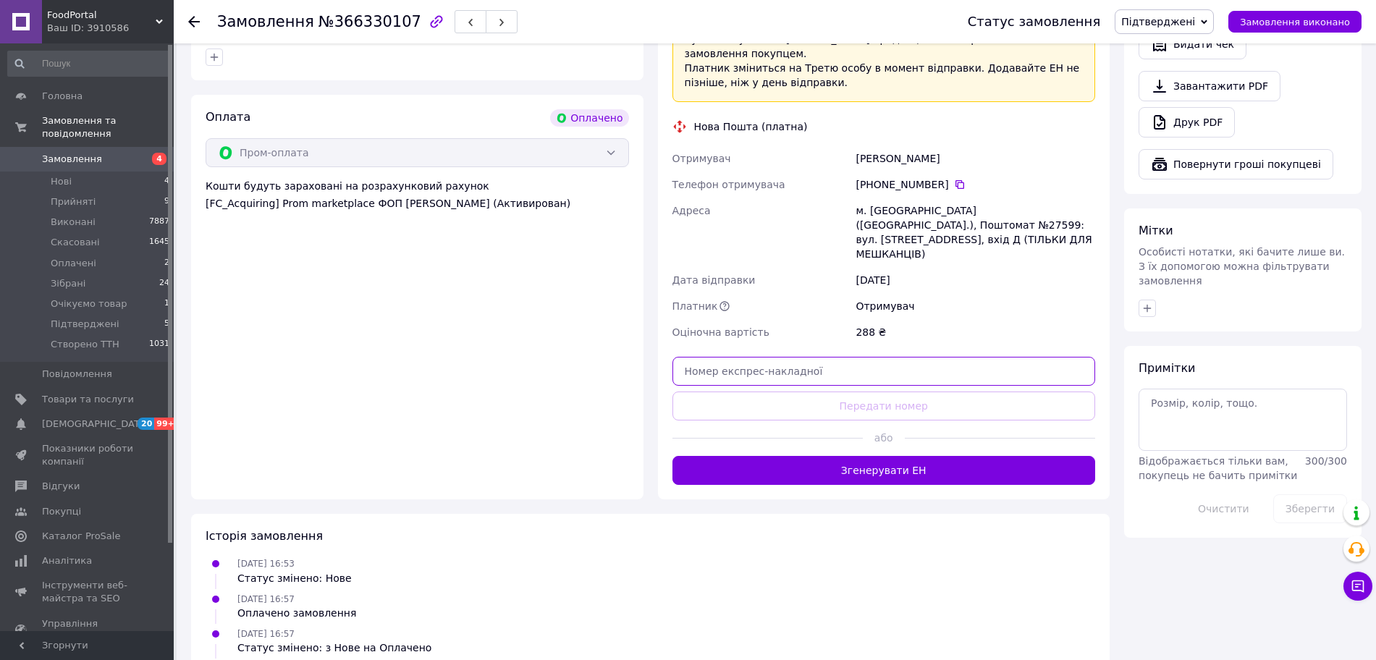
click at [727, 357] on input "text" at bounding box center [883, 371] width 423 height 29
paste input "20451269268323"
type input "20451269268323"
click at [734, 392] on button "Передати номер" at bounding box center [883, 406] width 423 height 29
click at [1191, 17] on span "Підтверджені" at bounding box center [1158, 22] width 74 height 12
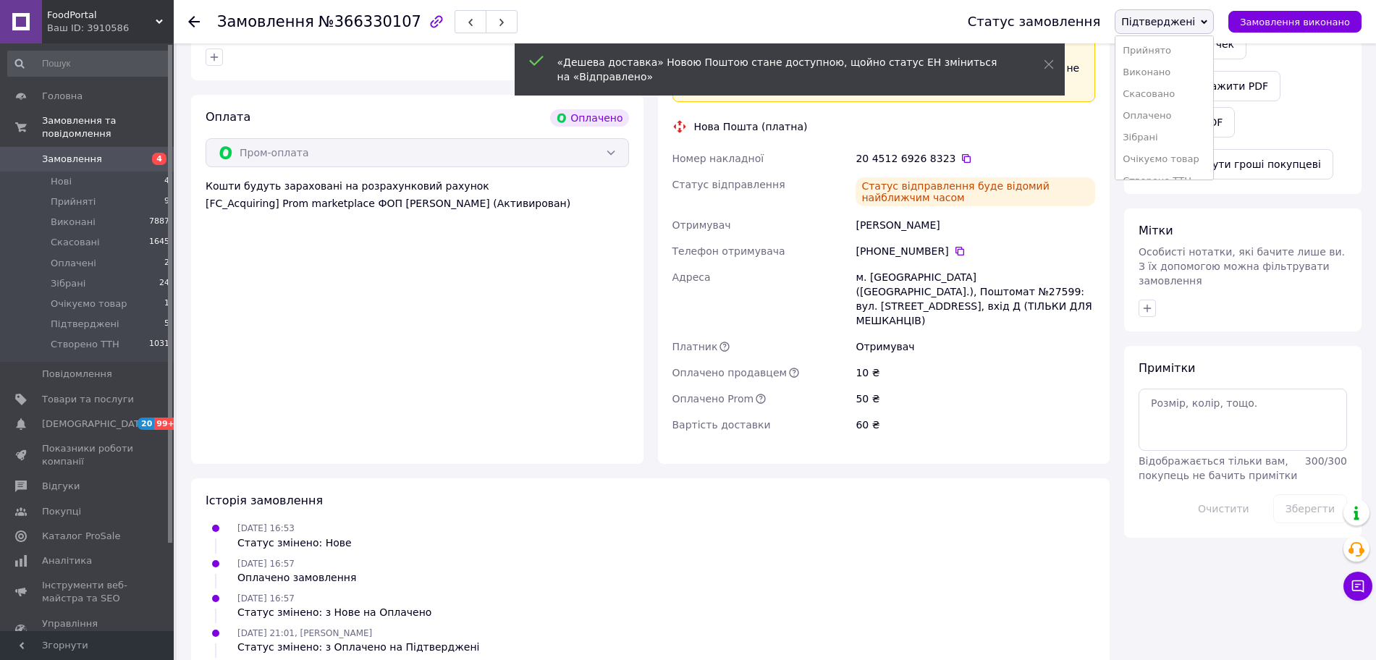
click at [1172, 175] on li "Створено ТТН" at bounding box center [1164, 181] width 98 height 22
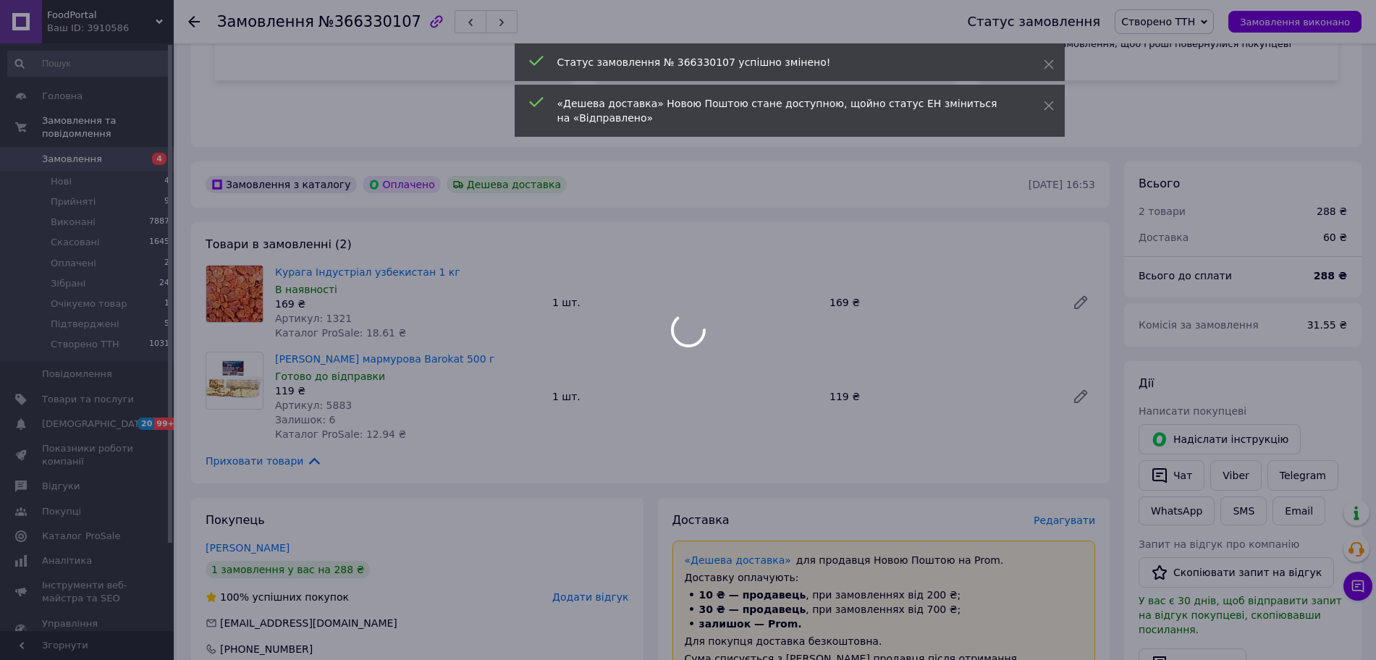
scroll to position [256, 0]
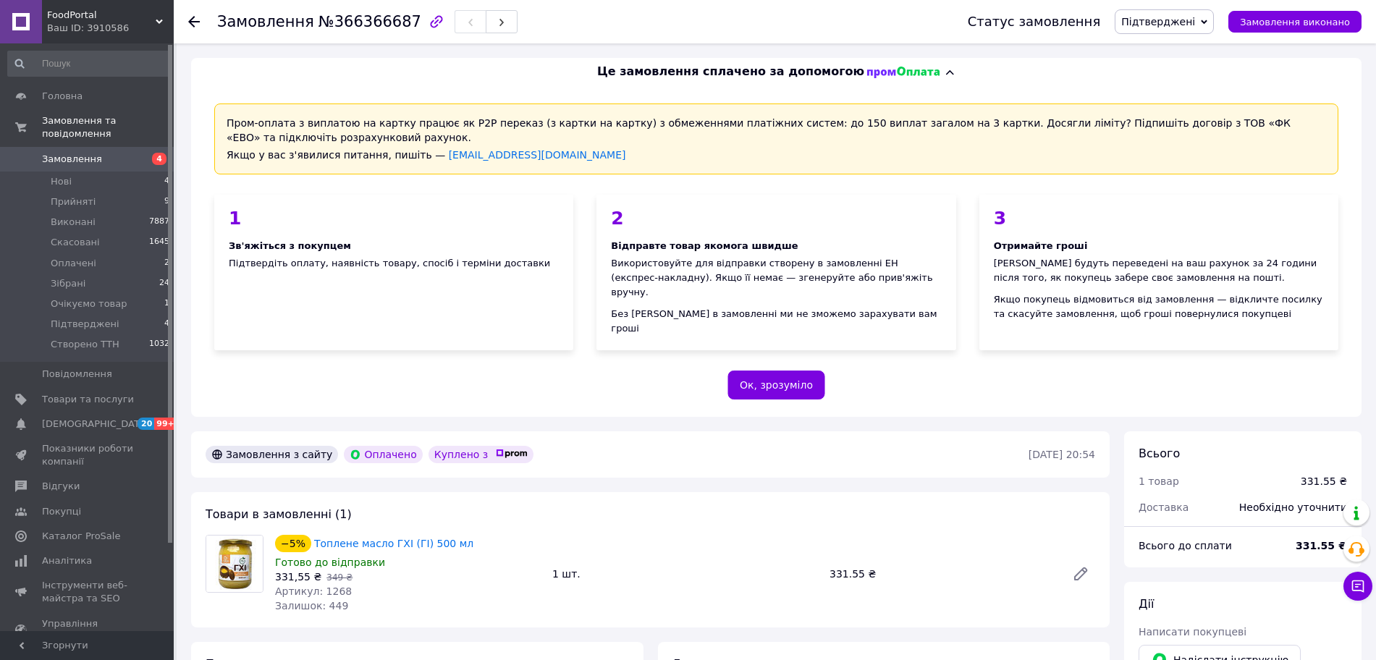
scroll to position [452, 0]
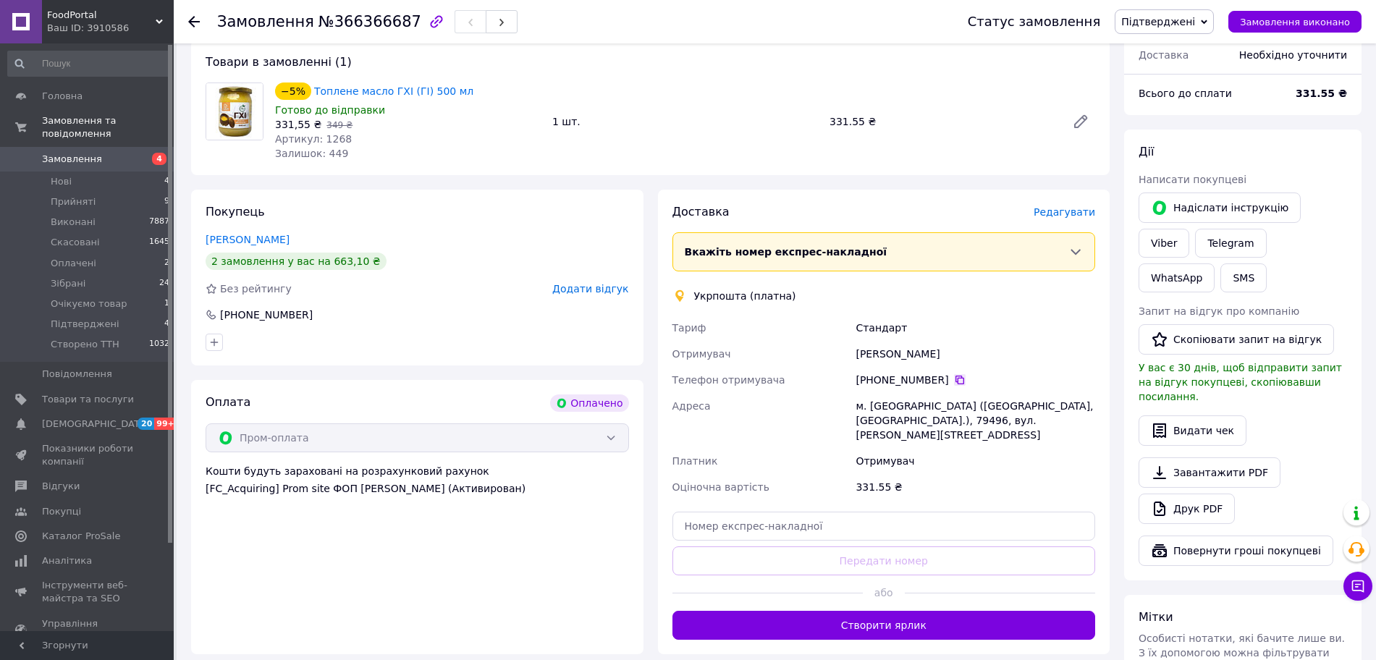
click at [954, 374] on icon at bounding box center [960, 380] width 12 height 12
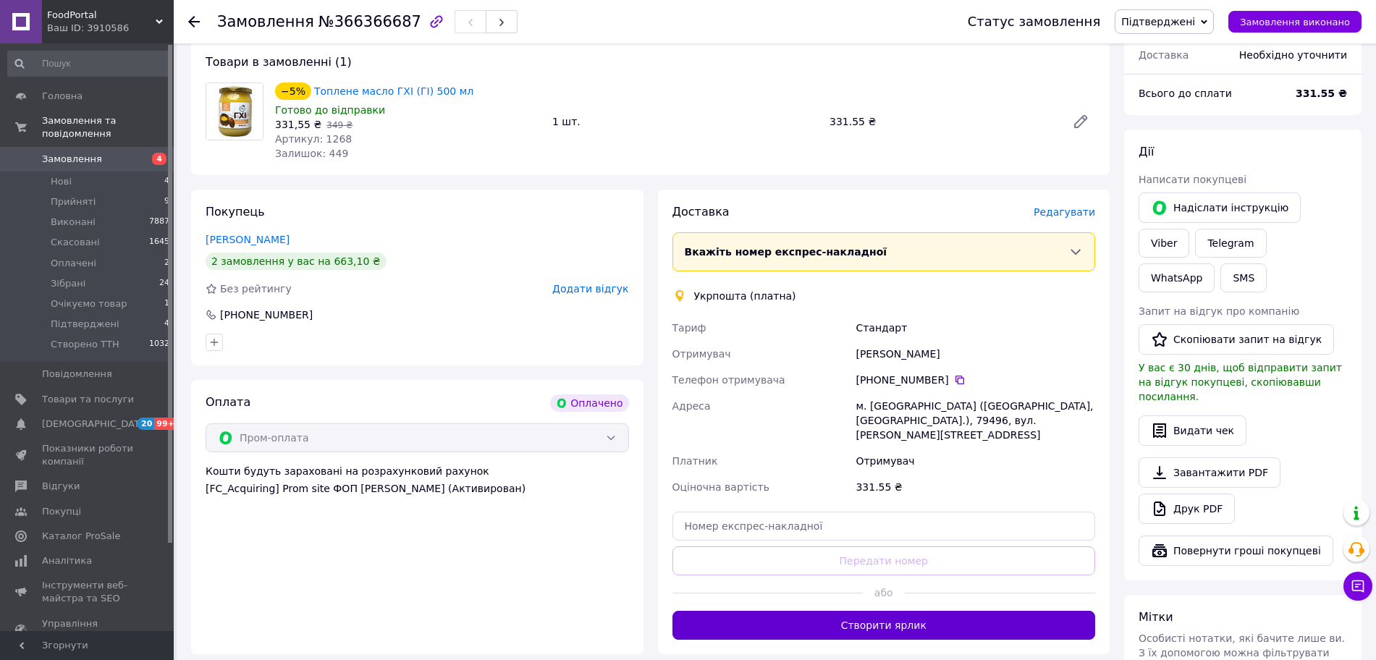
click at [869, 611] on button "Створити ярлик" at bounding box center [883, 625] width 423 height 29
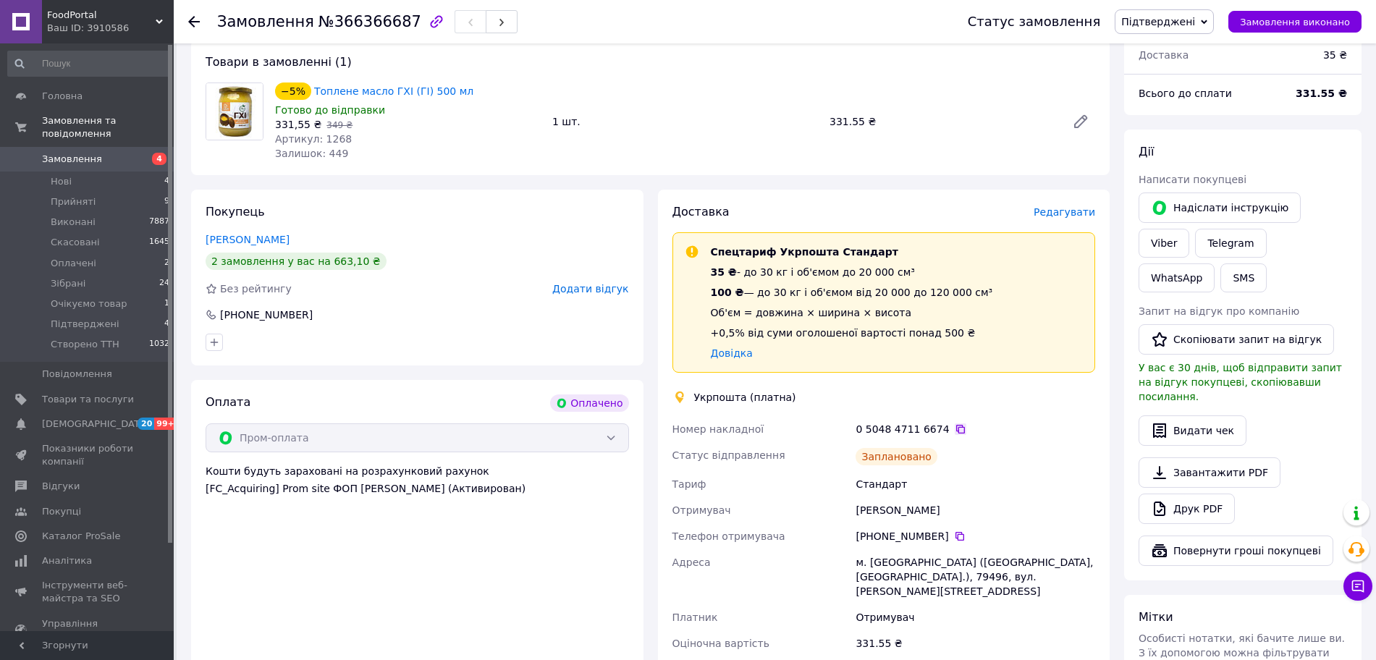
click at [955, 423] on icon at bounding box center [961, 429] width 12 height 12
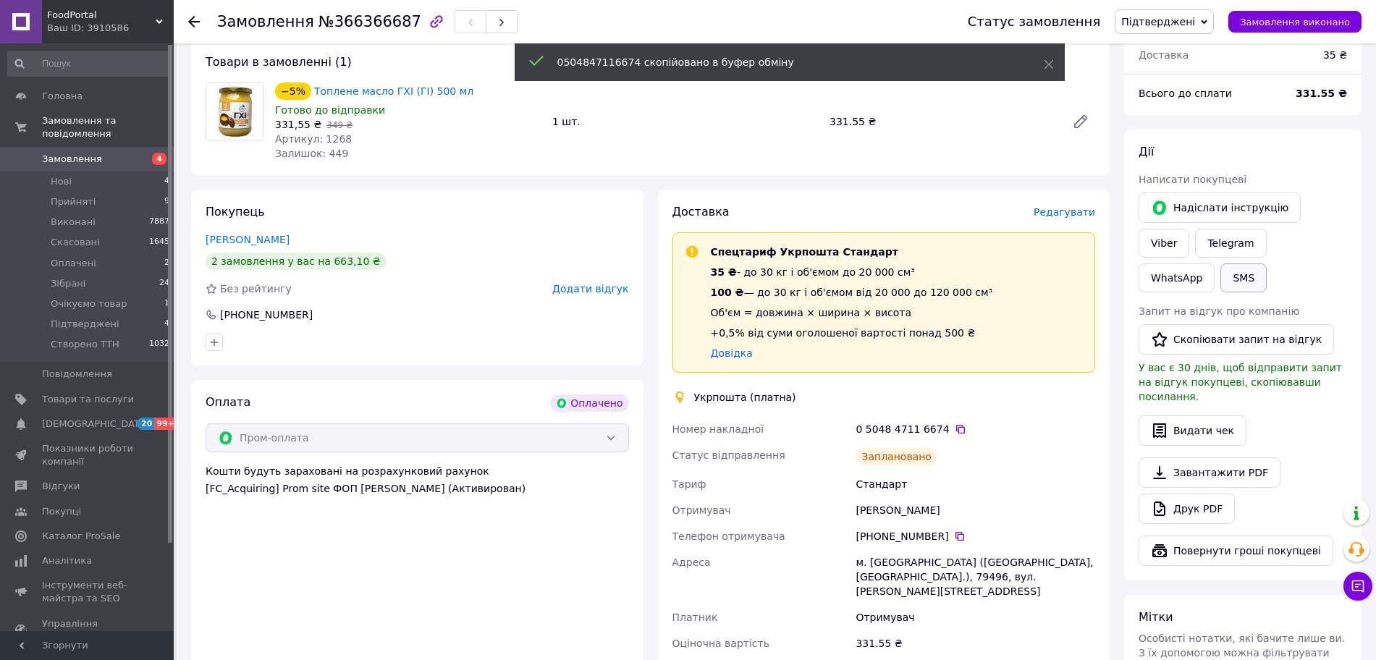
click at [1267, 263] on button "SMS" at bounding box center [1243, 277] width 46 height 29
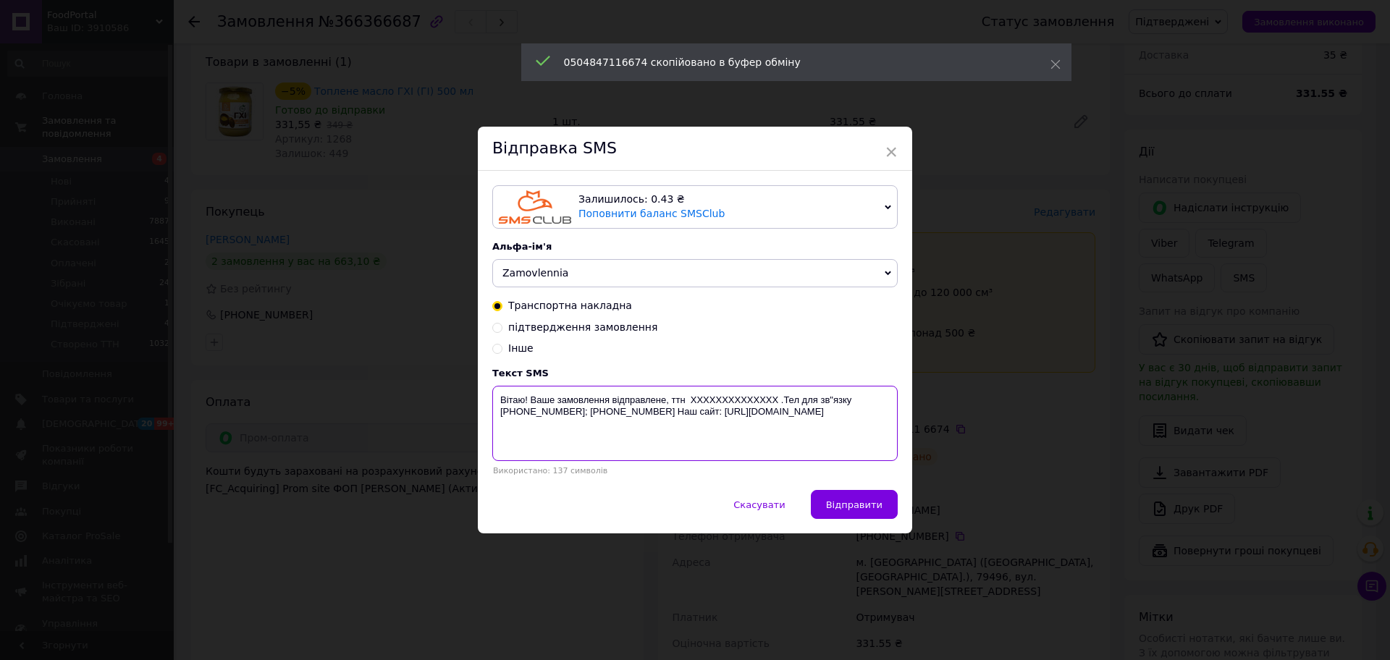
click at [715, 401] on textarea "Вітаю! Ваше замовлення відправлене, ттн XXXXXXXXXXXXXX .Тел для зв"язку +380981…" at bounding box center [694, 423] width 405 height 75
paste textarea "0504847116674"
type textarea "Вітаю! Ваше замовлення відправлене, ттн 0504847116674.Тел для зв"язку +38098182…"
click at [842, 496] on button "Відправити" at bounding box center [854, 504] width 87 height 29
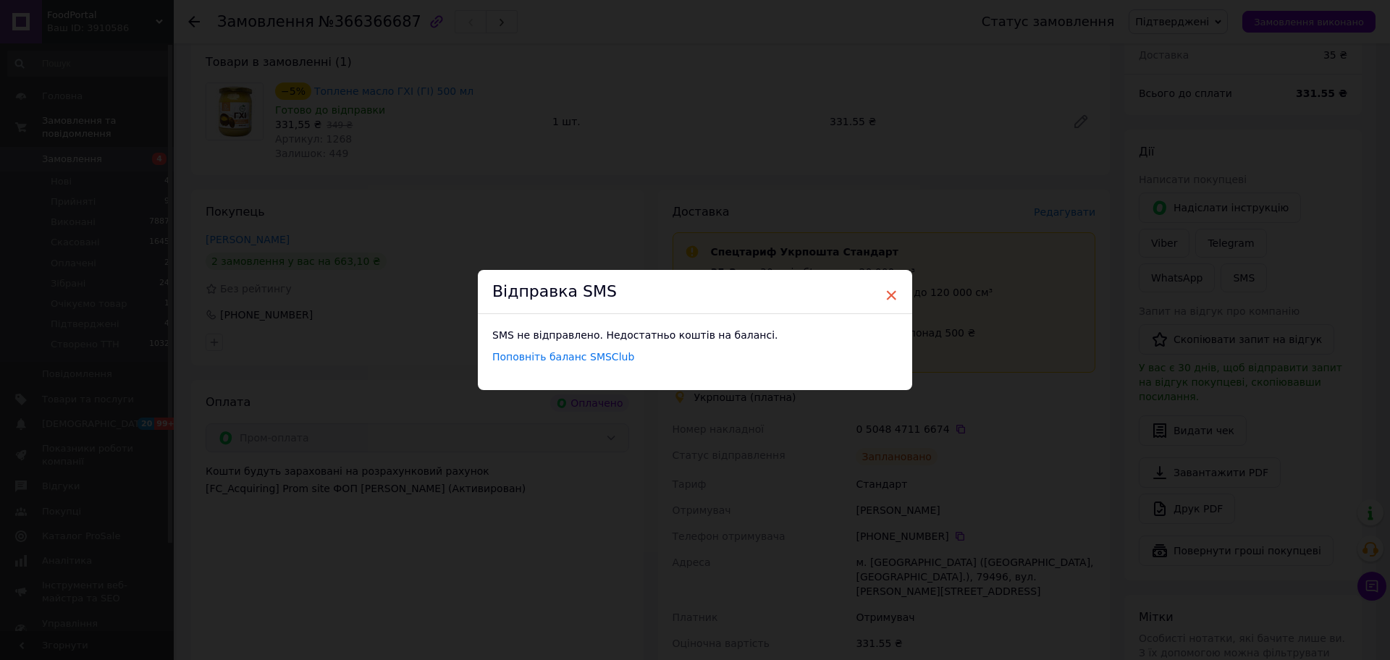
click at [890, 293] on span "×" at bounding box center [890, 295] width 13 height 25
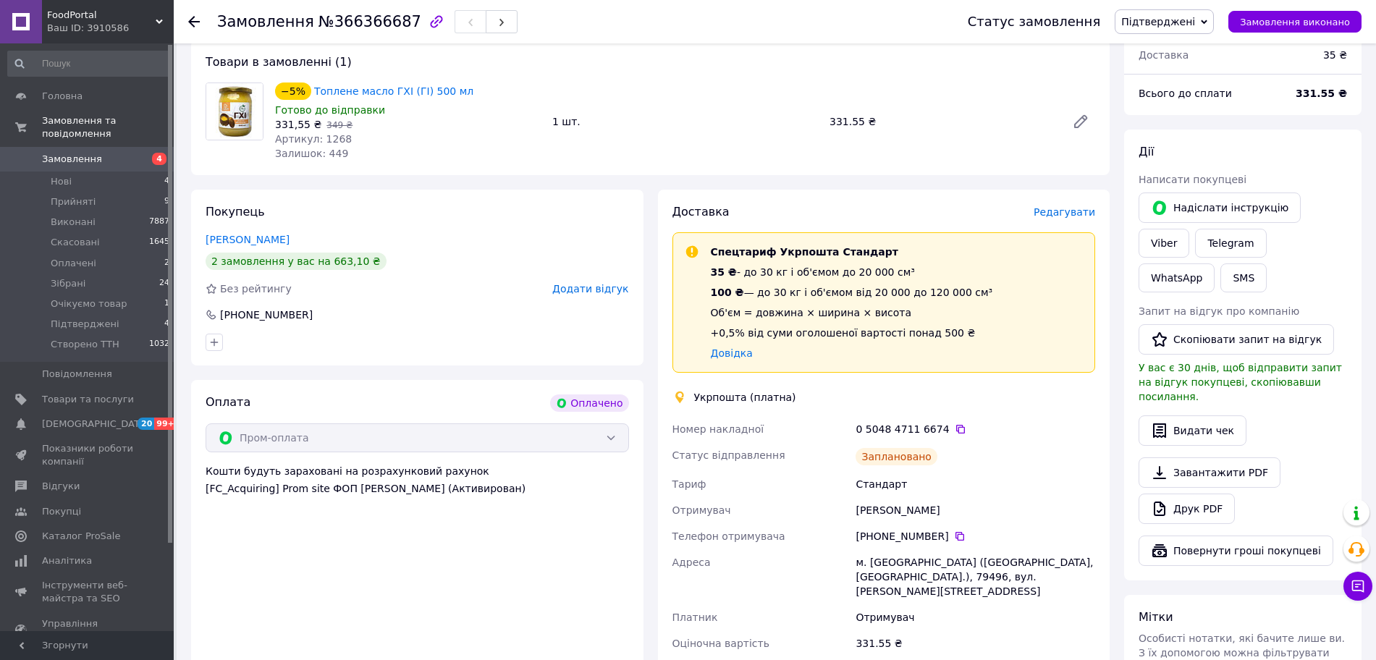
click at [933, 422] on div "0 5048 4711 6674" at bounding box center [975, 429] width 240 height 14
click at [955, 423] on icon at bounding box center [961, 429] width 12 height 12
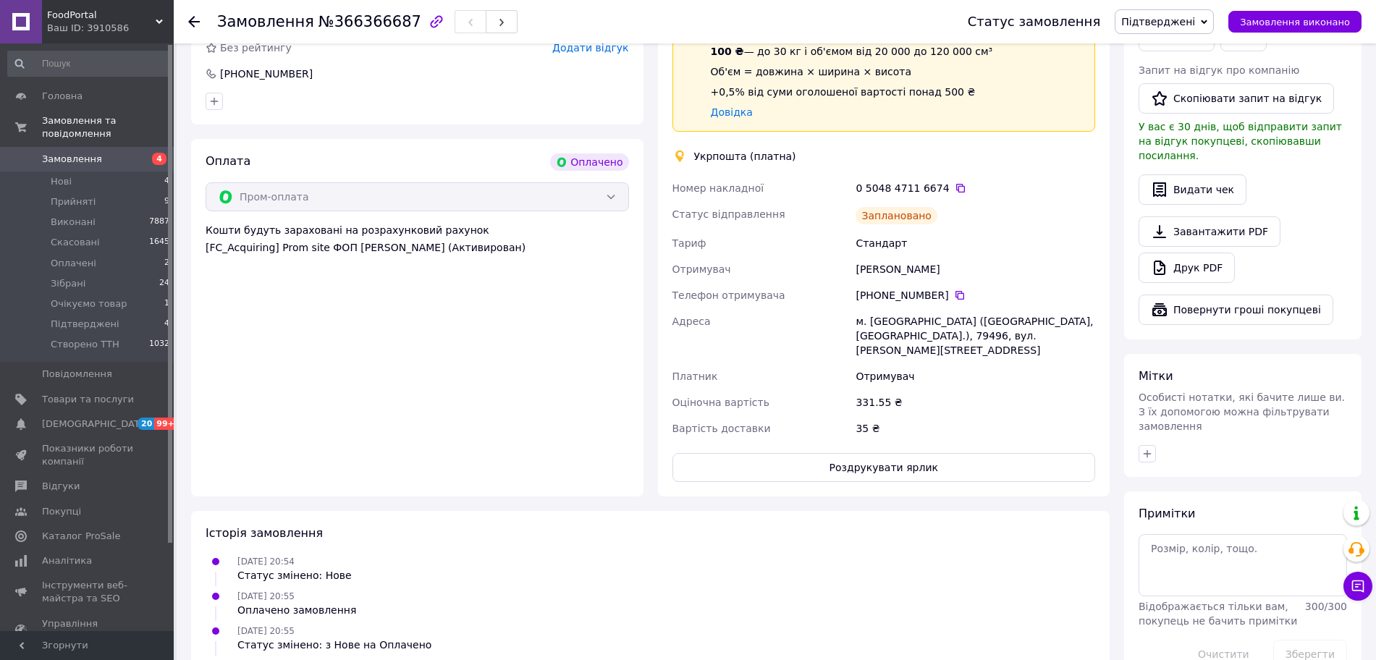
scroll to position [719, 0]
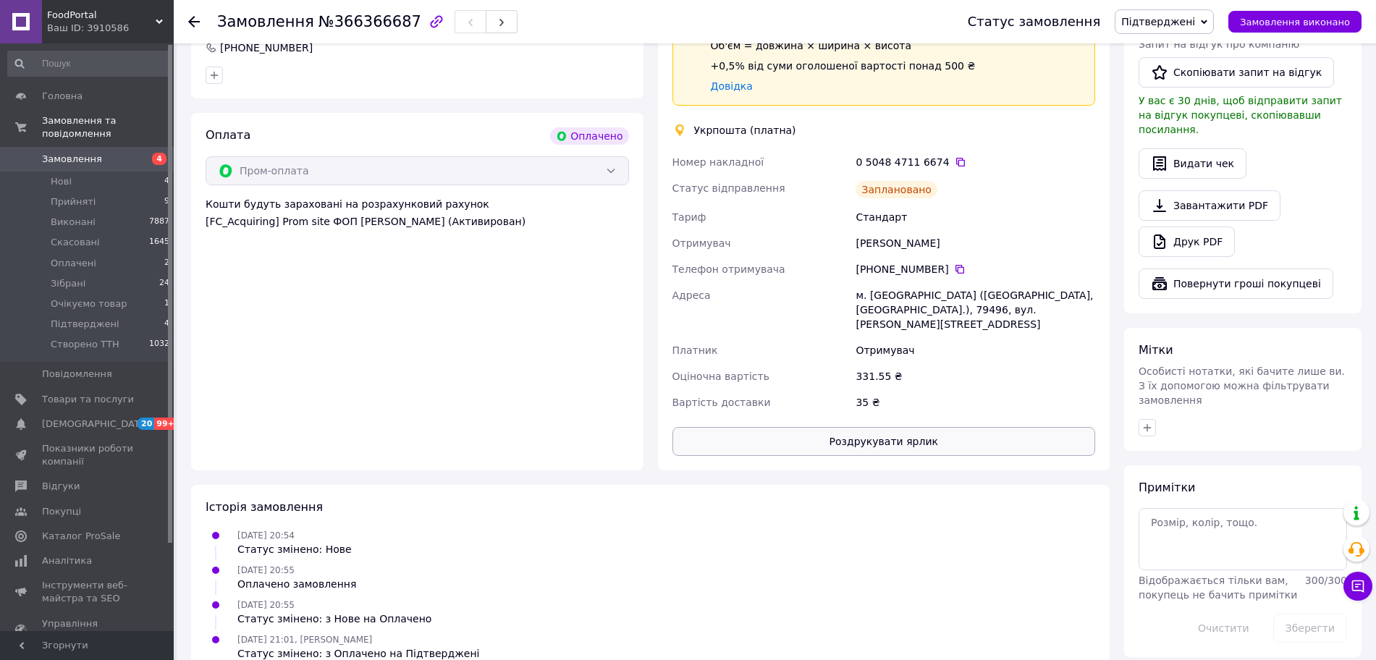
click at [893, 427] on button "Роздрукувати ярлик" at bounding box center [883, 441] width 423 height 29
click at [1211, 26] on span "Підтверджені" at bounding box center [1164, 21] width 99 height 25
click at [1183, 132] on li "Зібрані" at bounding box center [1164, 138] width 98 height 22
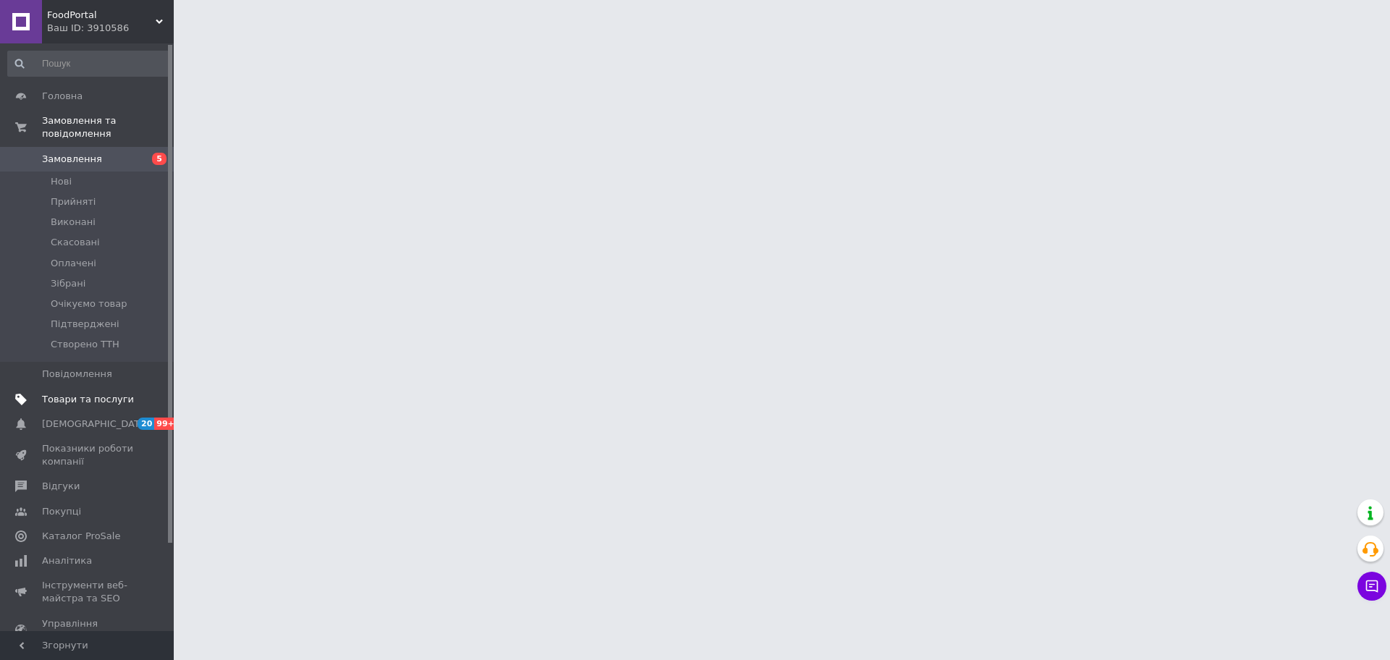
click at [85, 393] on span "Товари та послуги" at bounding box center [88, 399] width 92 height 13
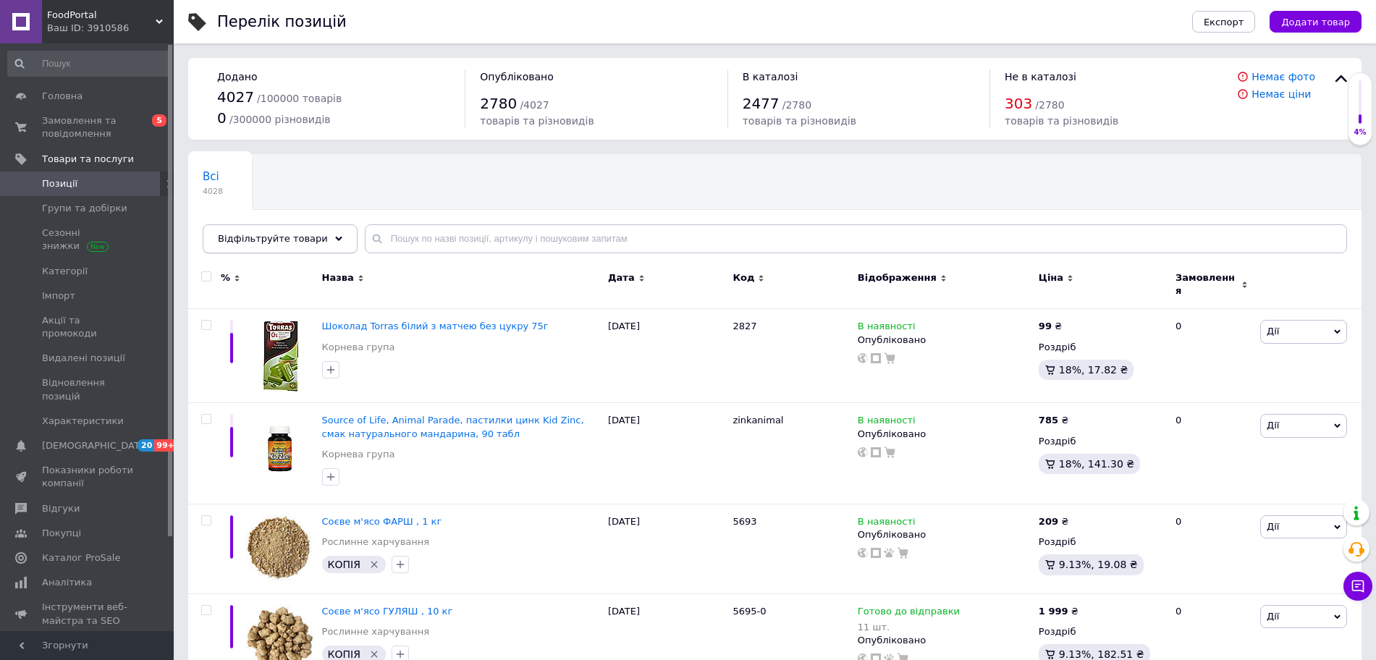
click at [303, 241] on span "Відфільтруйте товари" at bounding box center [273, 238] width 110 height 11
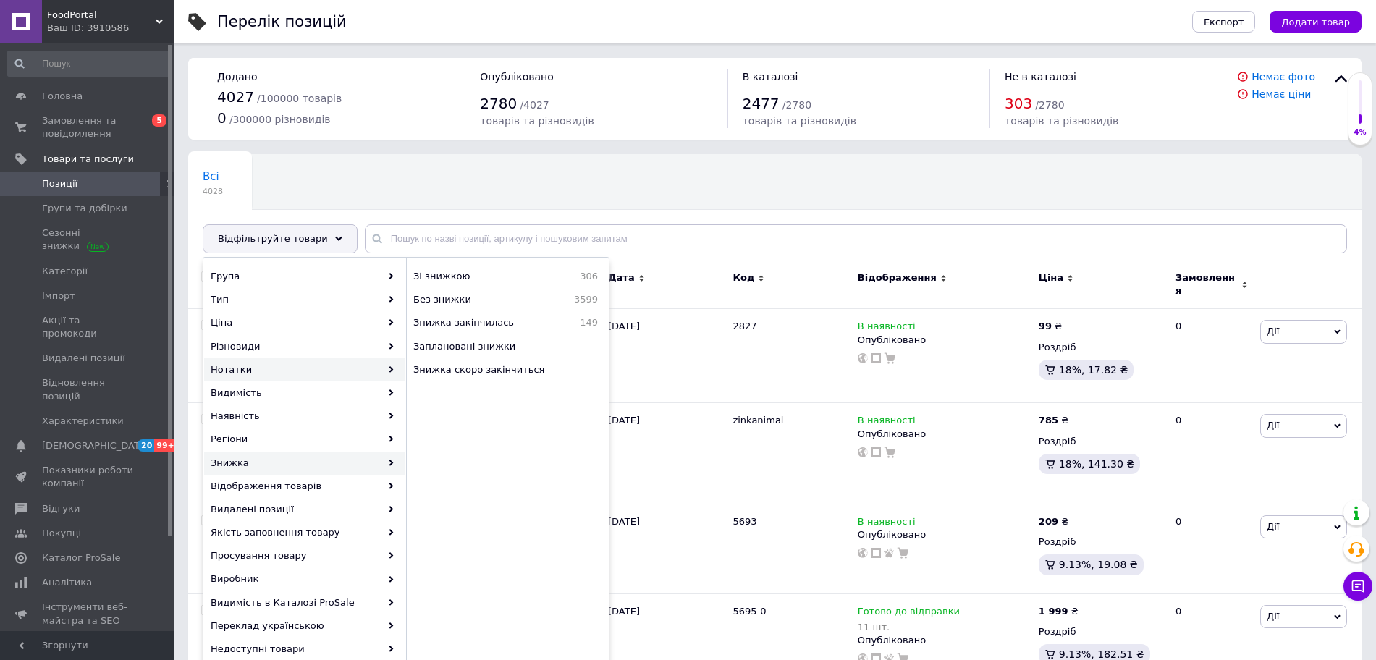
click at [287, 371] on div "Нотатки" at bounding box center [304, 369] width 201 height 23
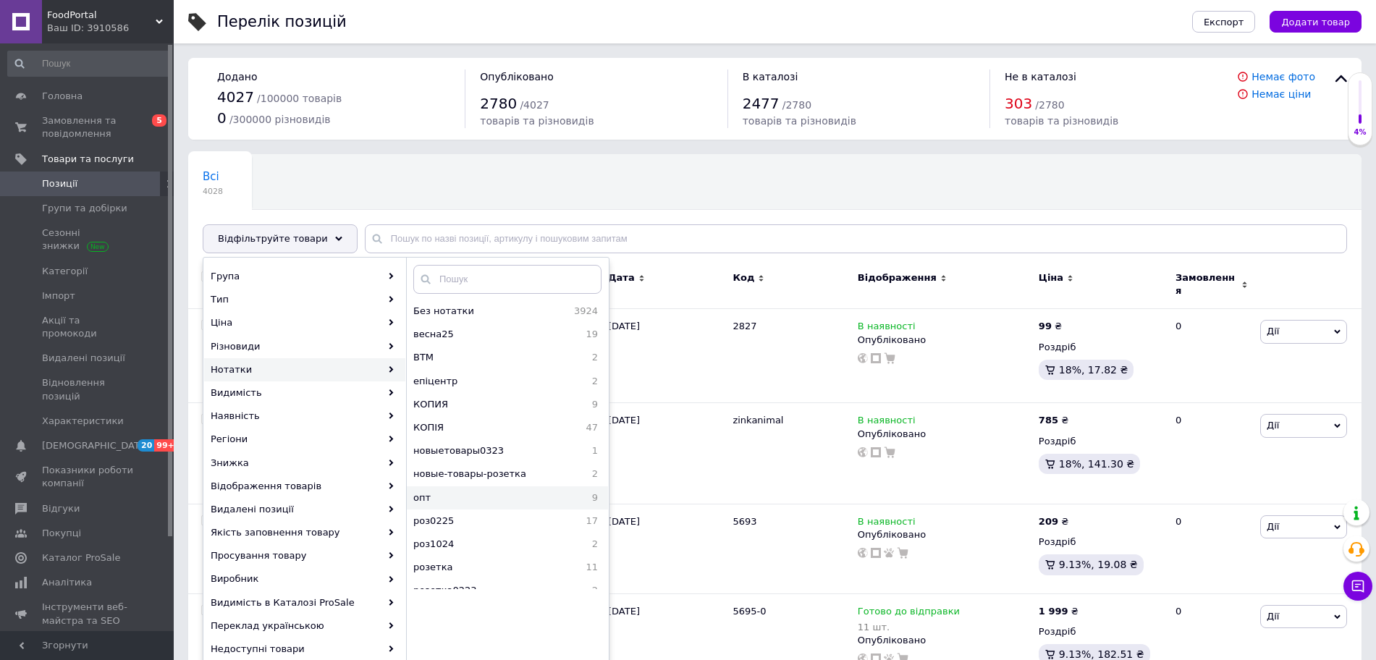
click at [442, 499] on span "опт" at bounding box center [465, 497] width 105 height 13
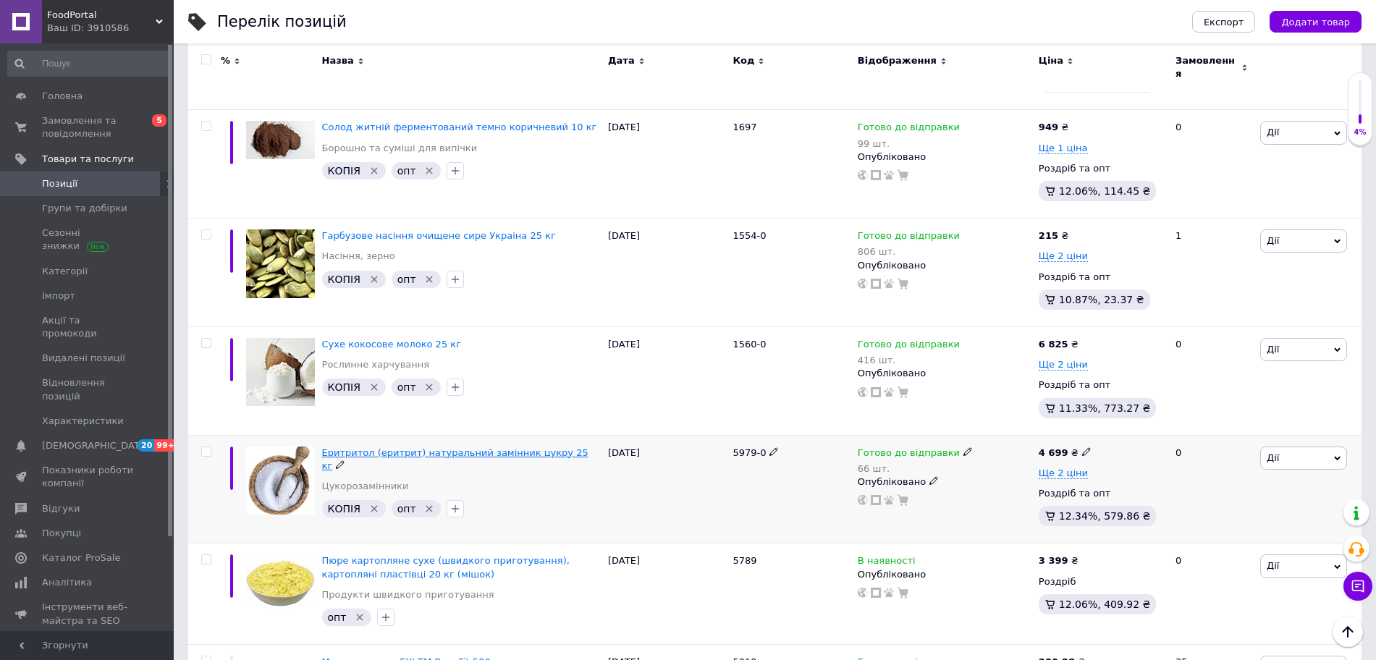
scroll to position [620, 0]
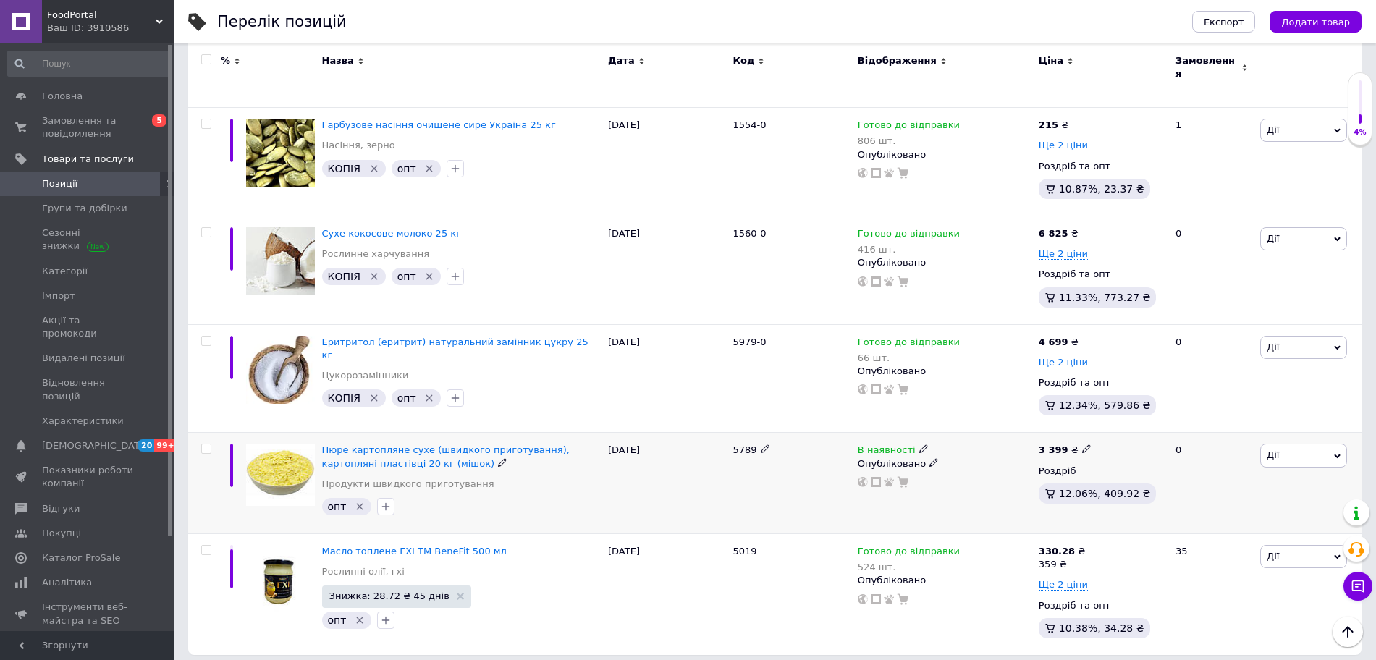
click at [356, 501] on icon "Видалити мітку" at bounding box center [360, 507] width 12 height 12
click at [423, 392] on icon "Видалити мітку" at bounding box center [429, 398] width 12 height 12
click at [426, 274] on icon "Видалити мітку" at bounding box center [429, 277] width 7 height 7
